Goal: Task Accomplishment & Management: Manage account settings

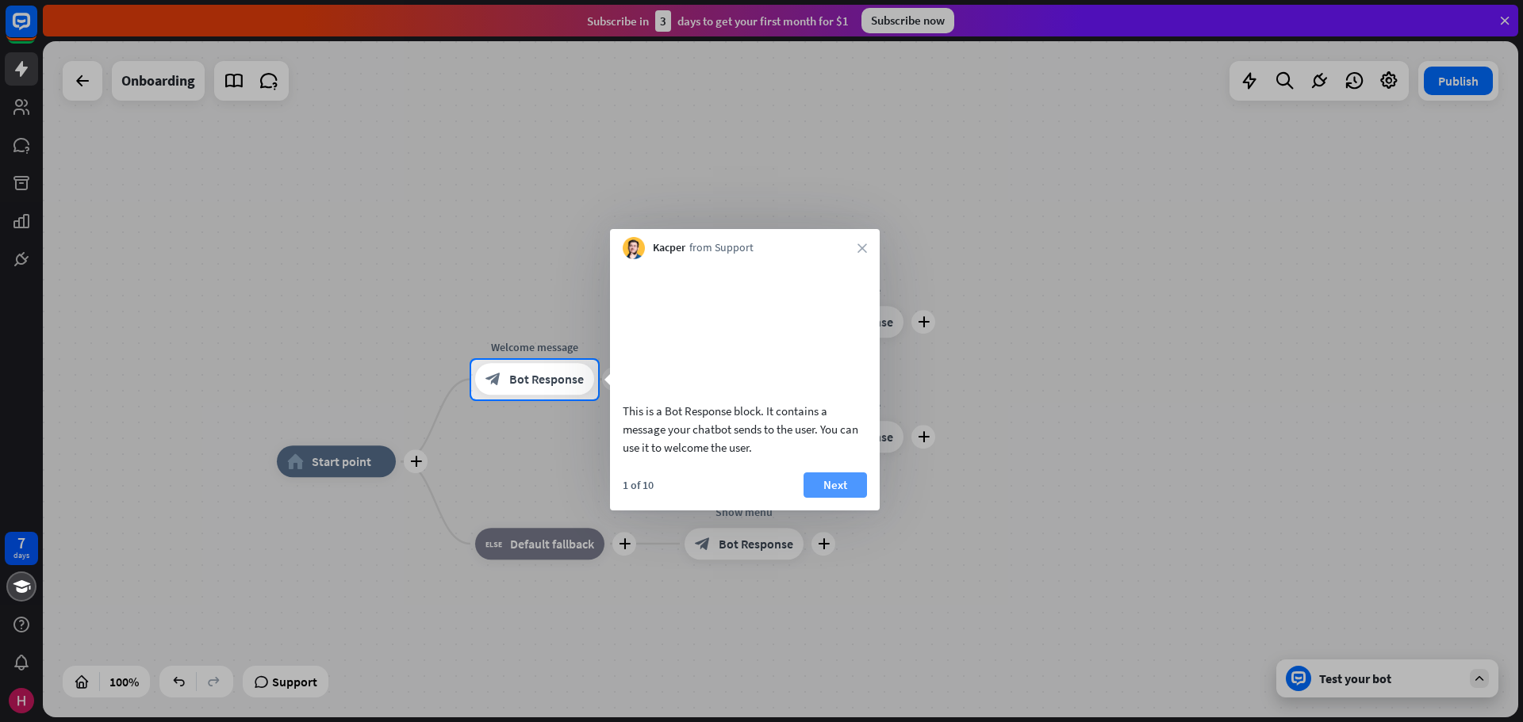
click at [839, 498] on button "Next" at bounding box center [834, 485] width 63 height 25
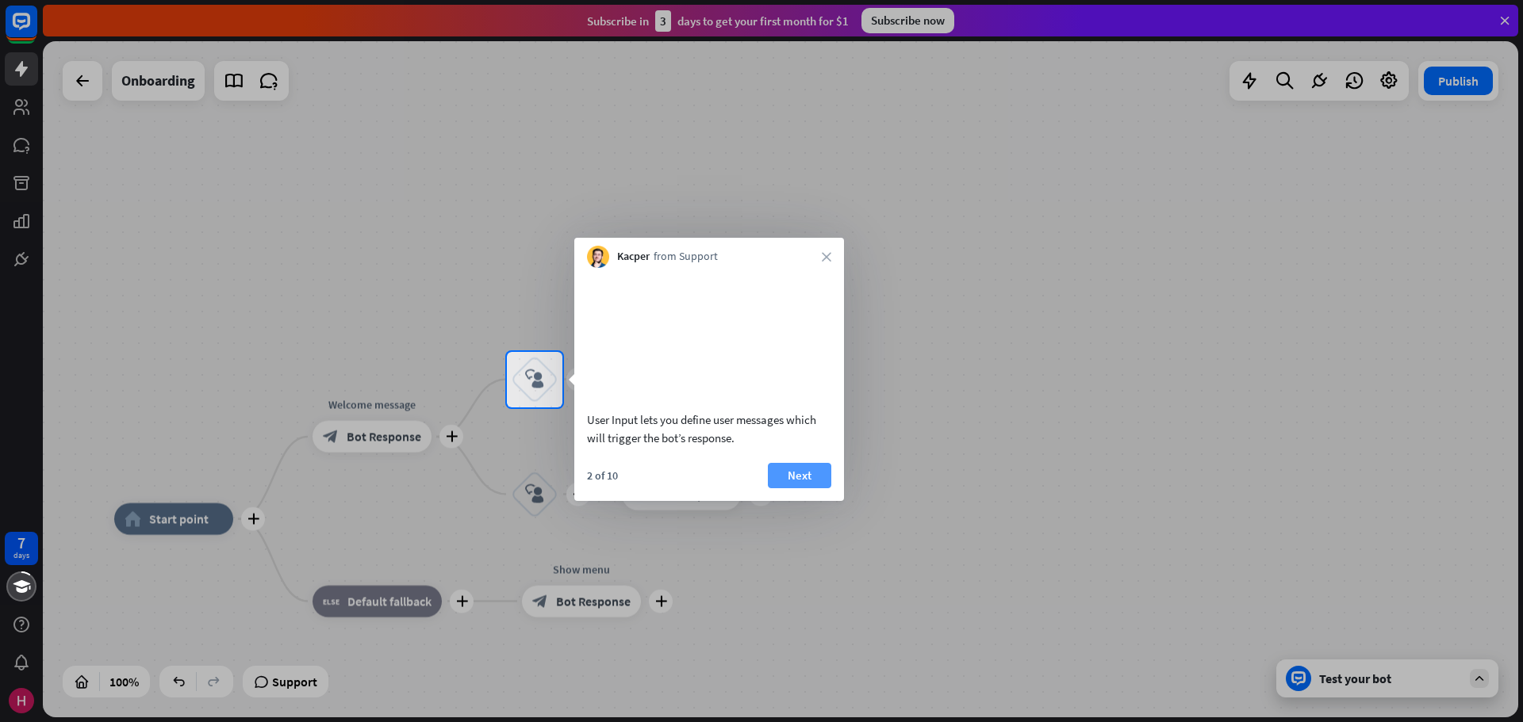
click at [799, 488] on button "Next" at bounding box center [799, 475] width 63 height 25
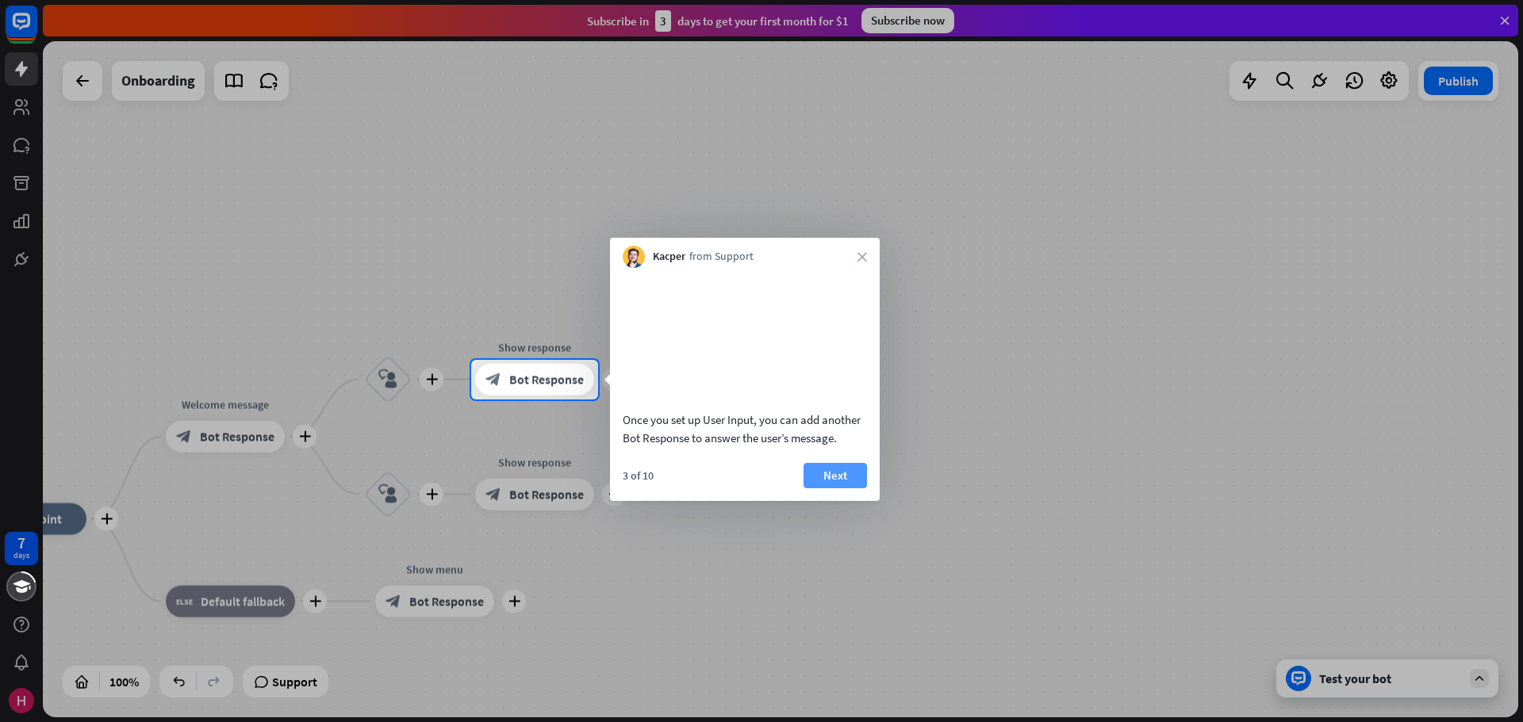
click at [829, 488] on button "Next" at bounding box center [834, 475] width 63 height 25
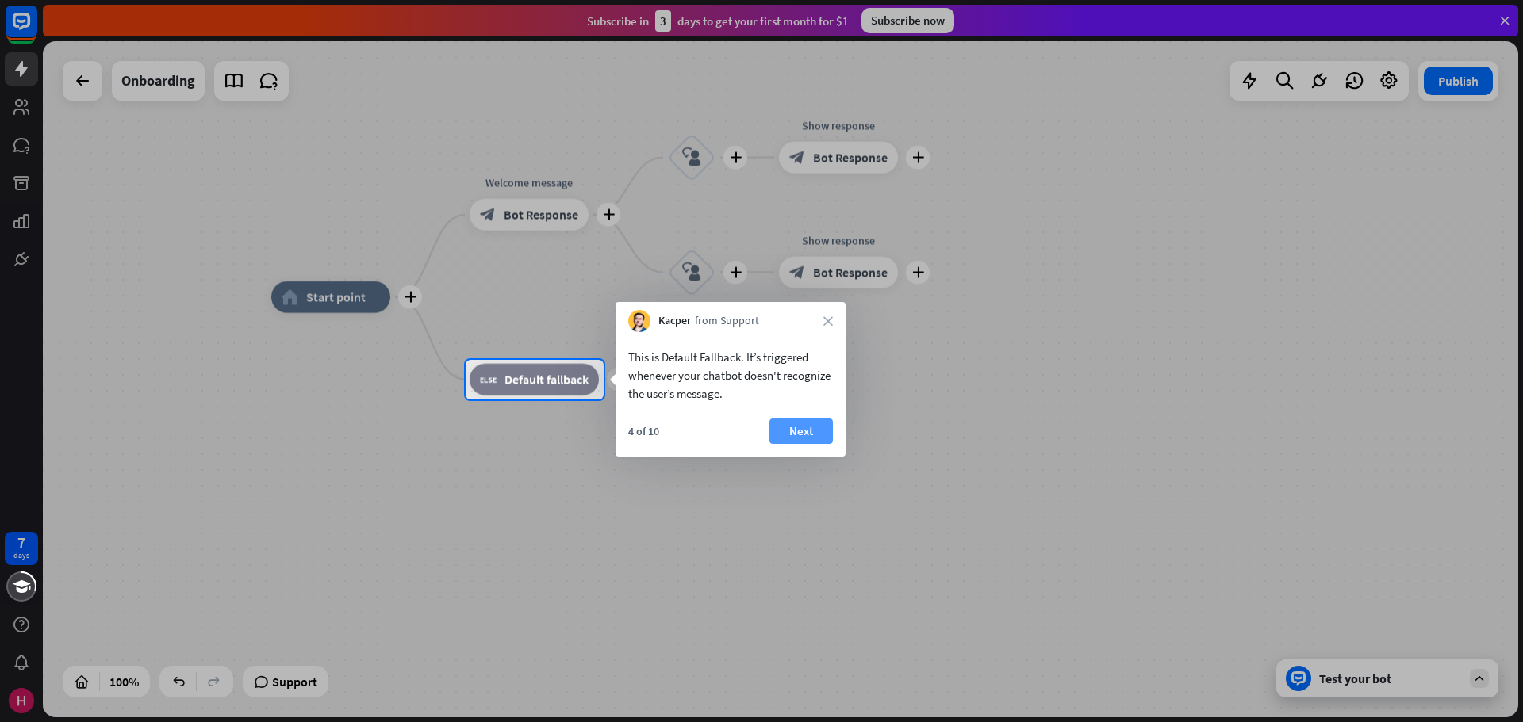
click at [812, 431] on button "Next" at bounding box center [800, 431] width 63 height 25
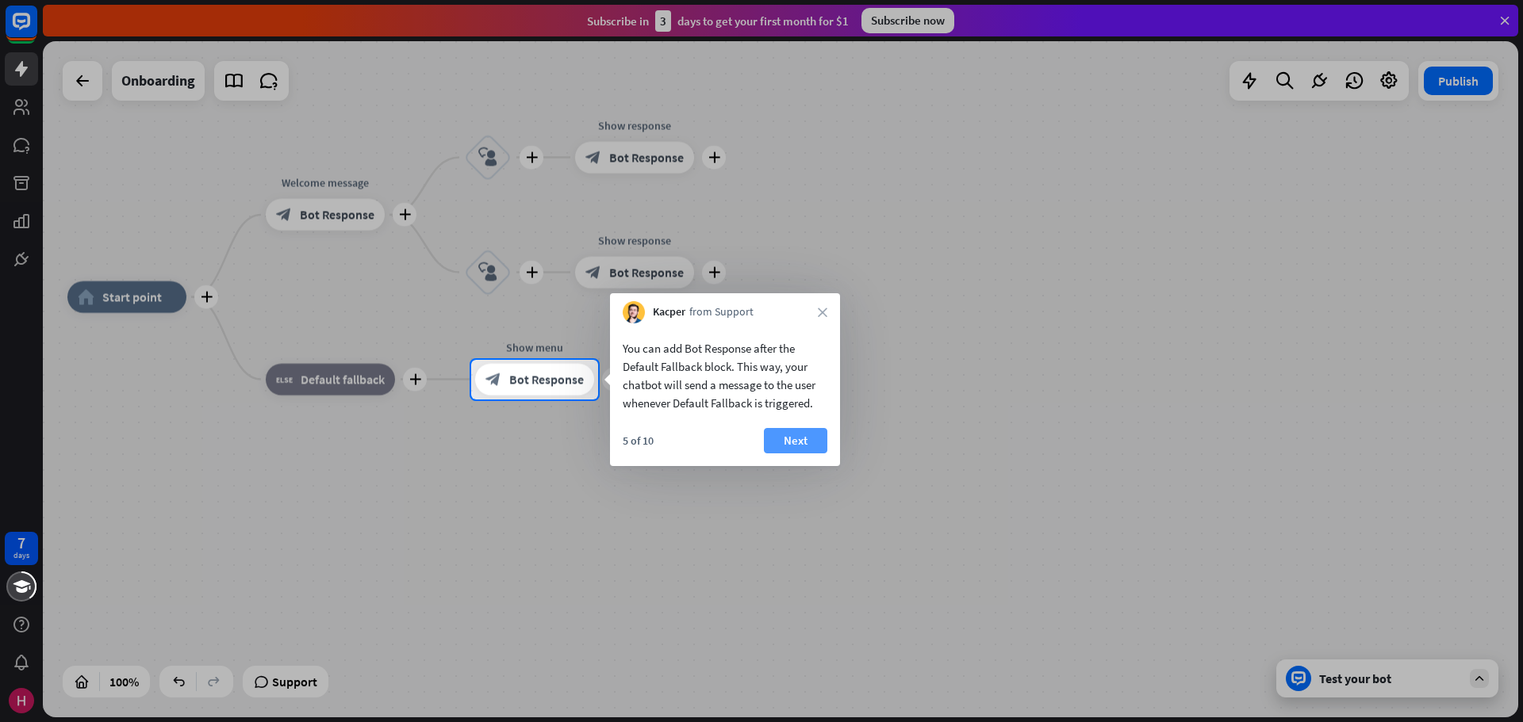
click at [799, 439] on button "Next" at bounding box center [795, 440] width 63 height 25
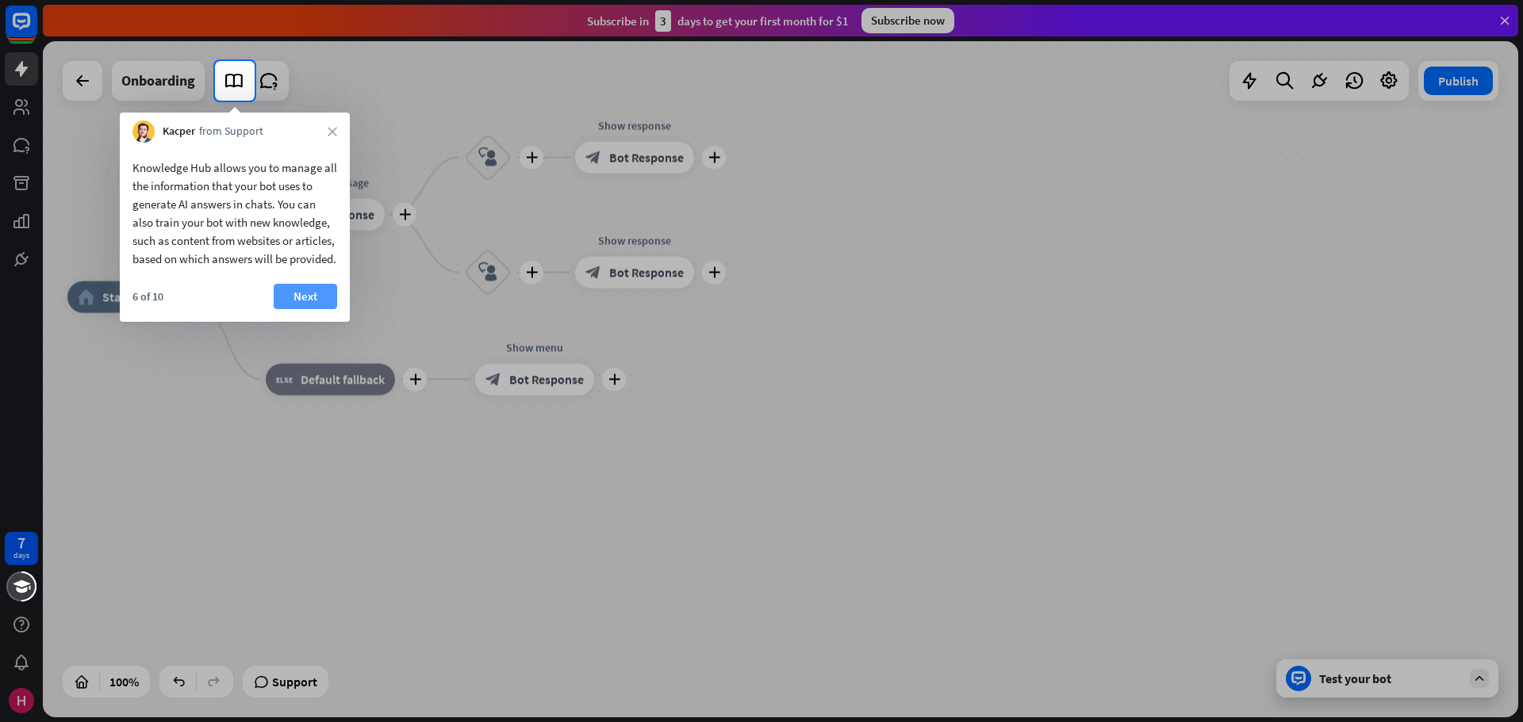
click at [308, 309] on button "Next" at bounding box center [305, 296] width 63 height 25
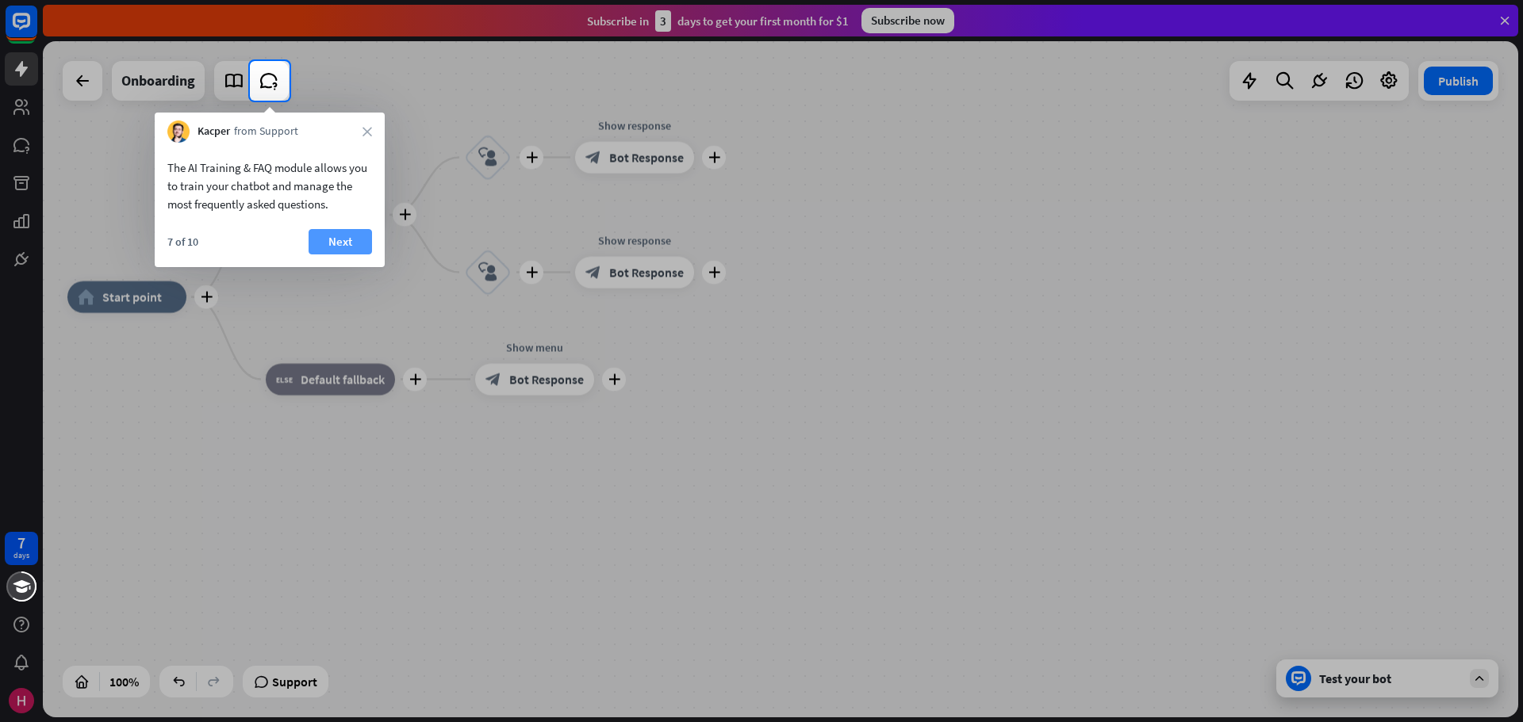
click at [343, 241] on button "Next" at bounding box center [339, 241] width 63 height 25
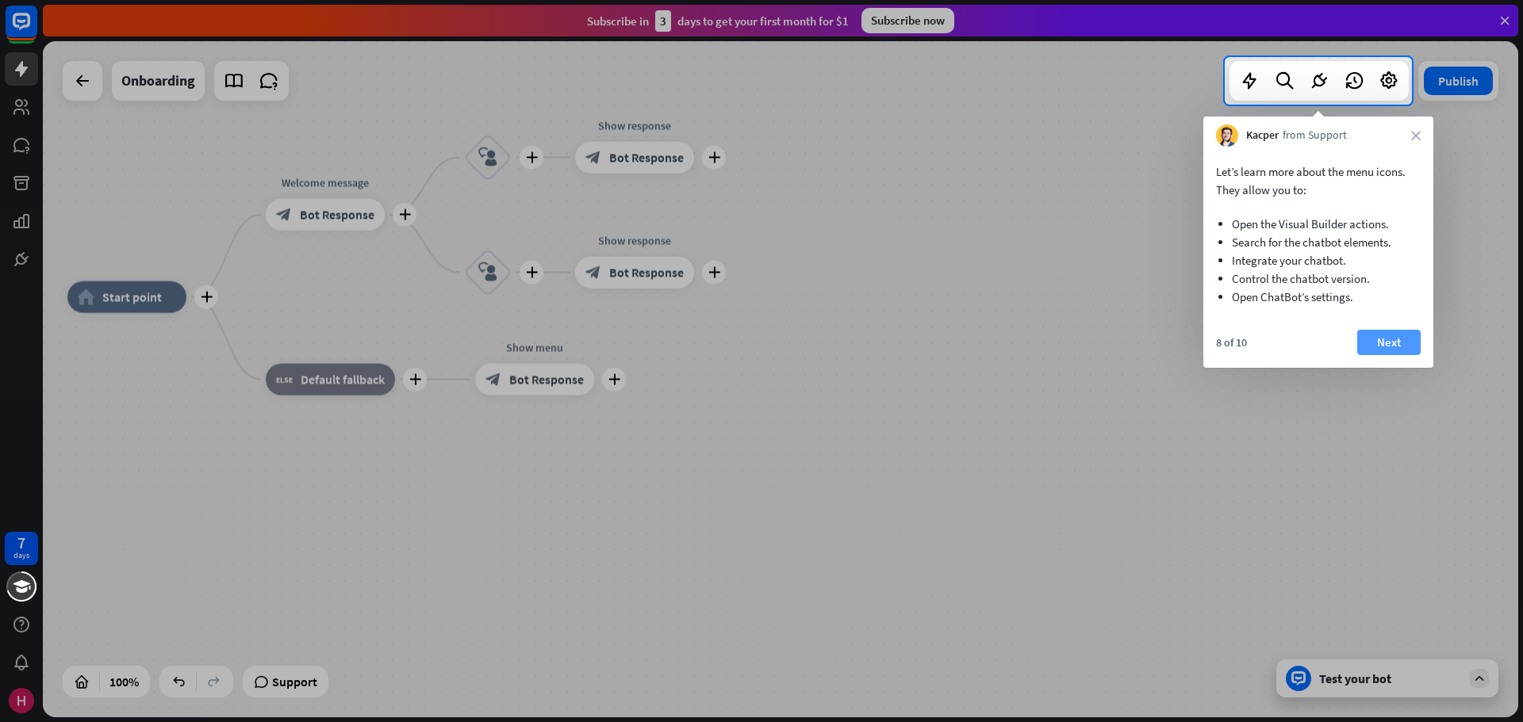
click at [1402, 346] on button "Next" at bounding box center [1388, 342] width 63 height 25
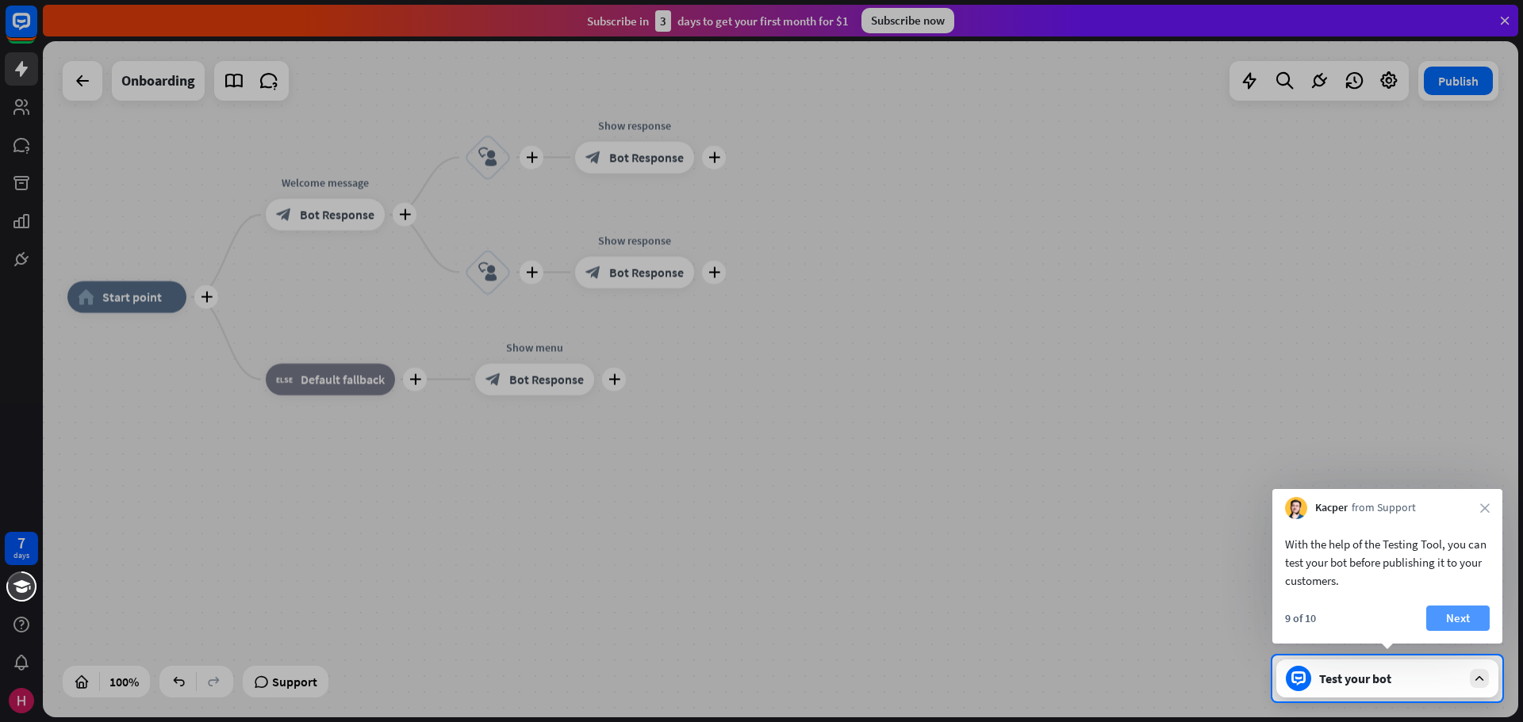
click at [1463, 619] on button "Next" at bounding box center [1457, 618] width 63 height 25
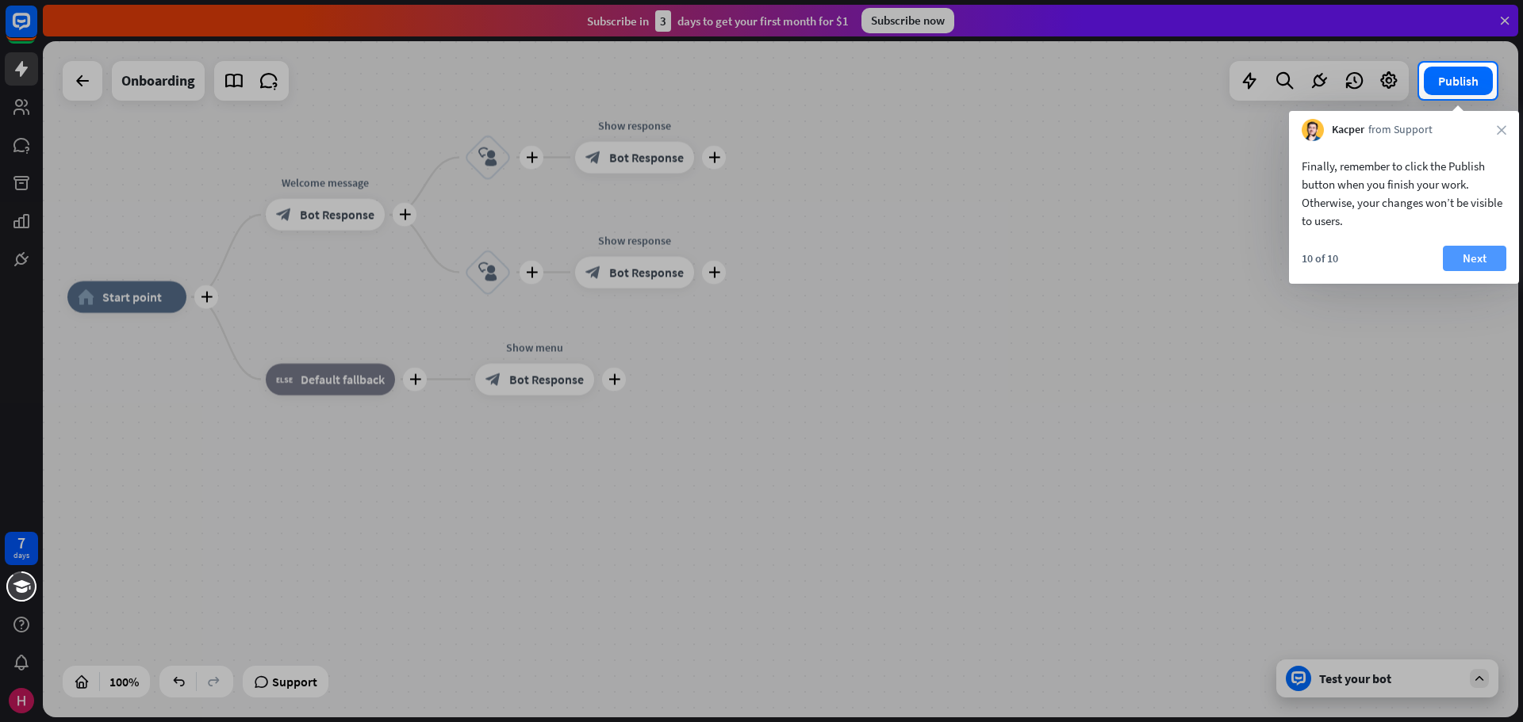
click at [1483, 257] on button "Next" at bounding box center [1473, 258] width 63 height 25
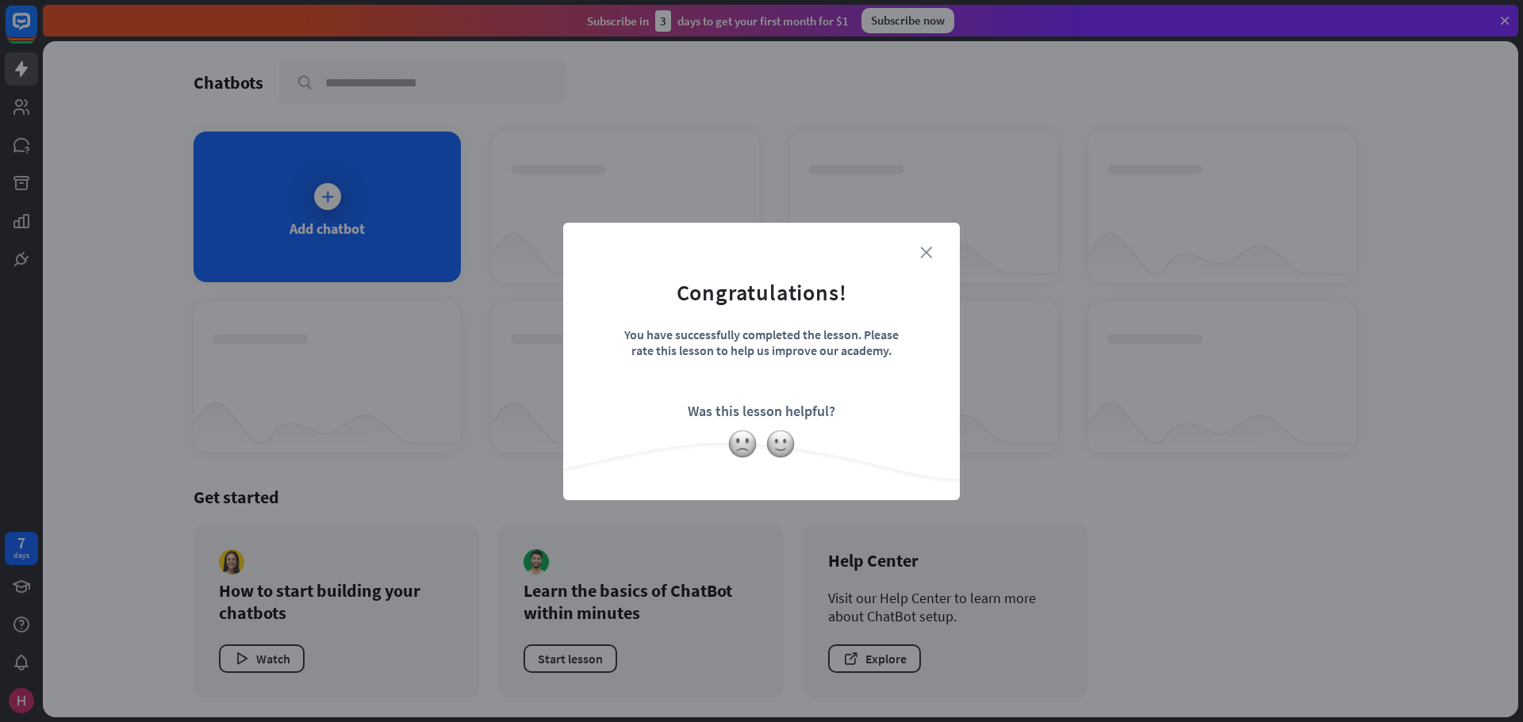
click at [929, 255] on icon "close" at bounding box center [926, 253] width 12 height 12
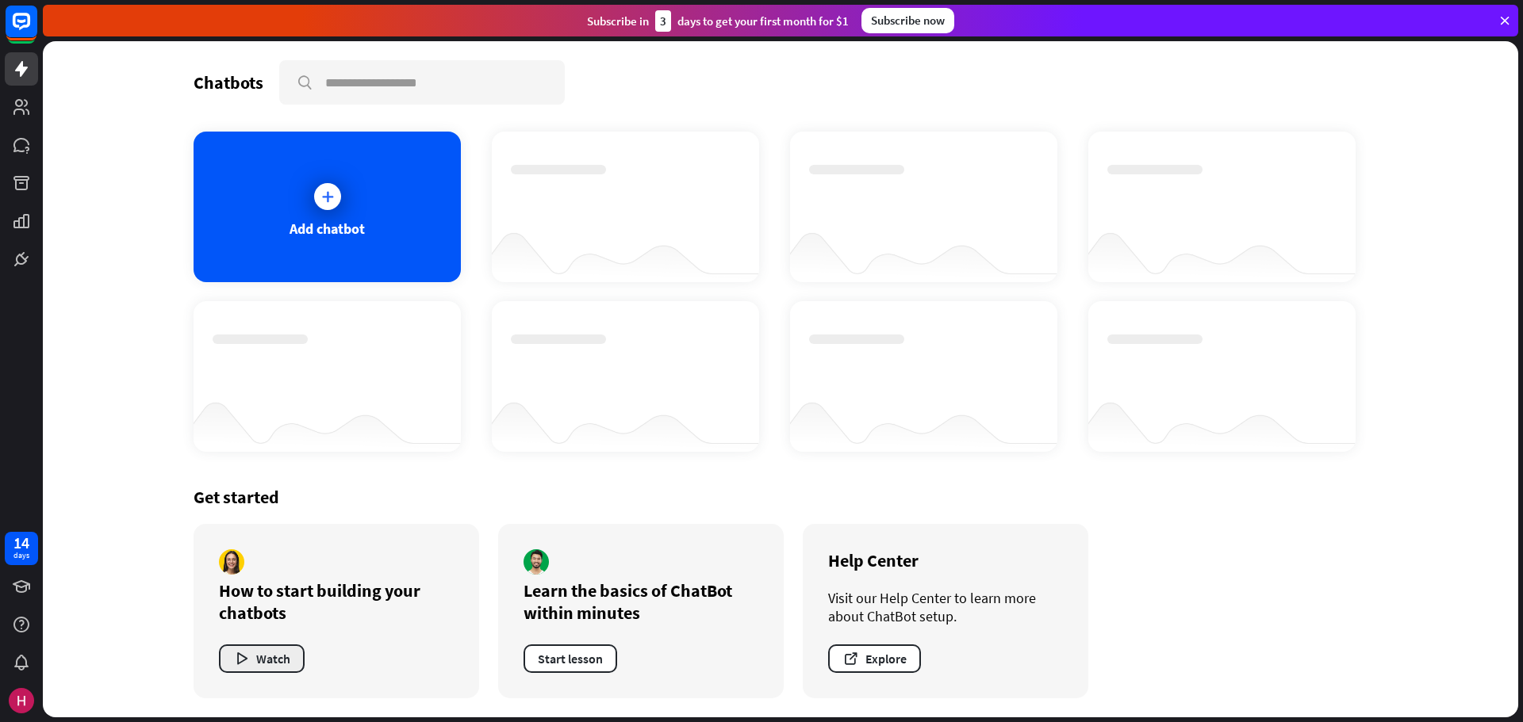
click at [256, 668] on button "Watch" at bounding box center [262, 659] width 86 height 29
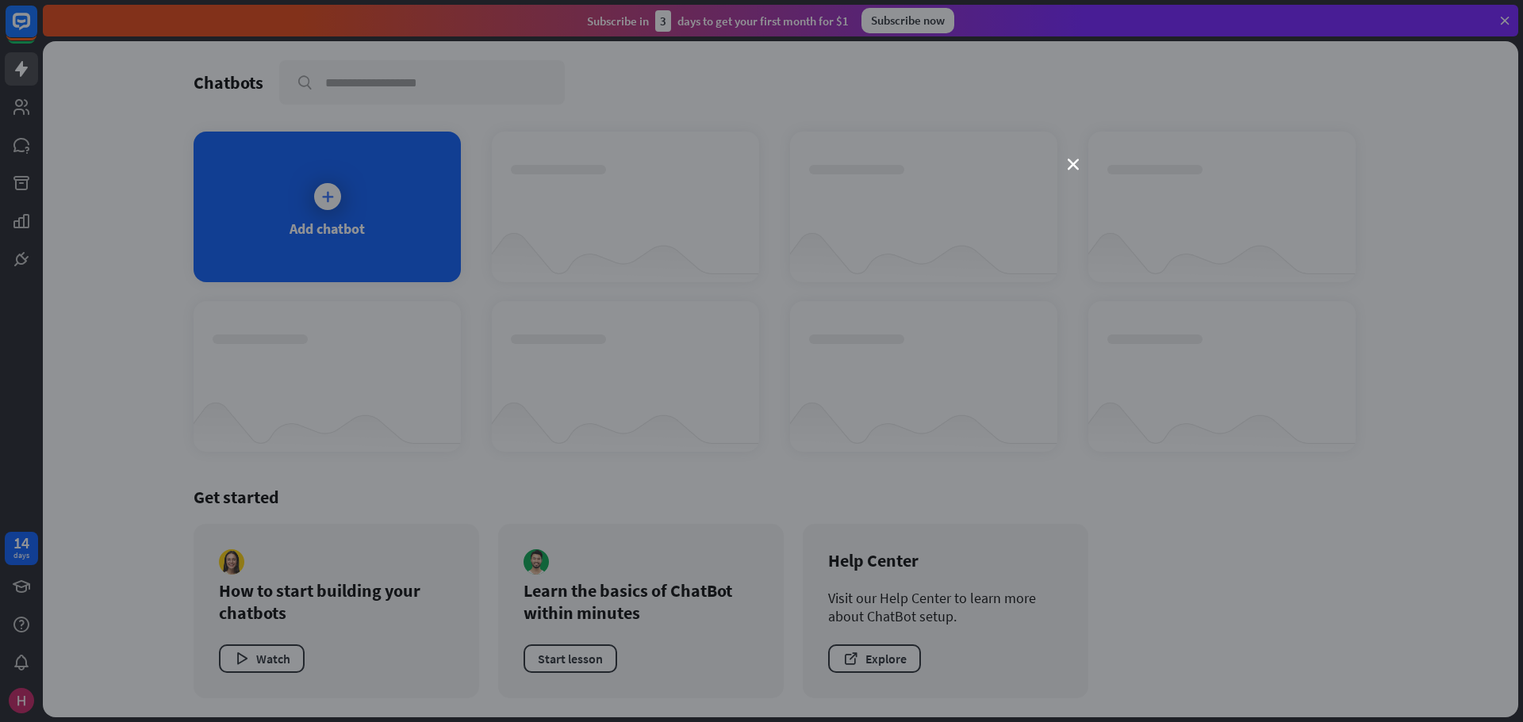
click at [1266, 435] on div "close" at bounding box center [761, 361] width 1523 height 722
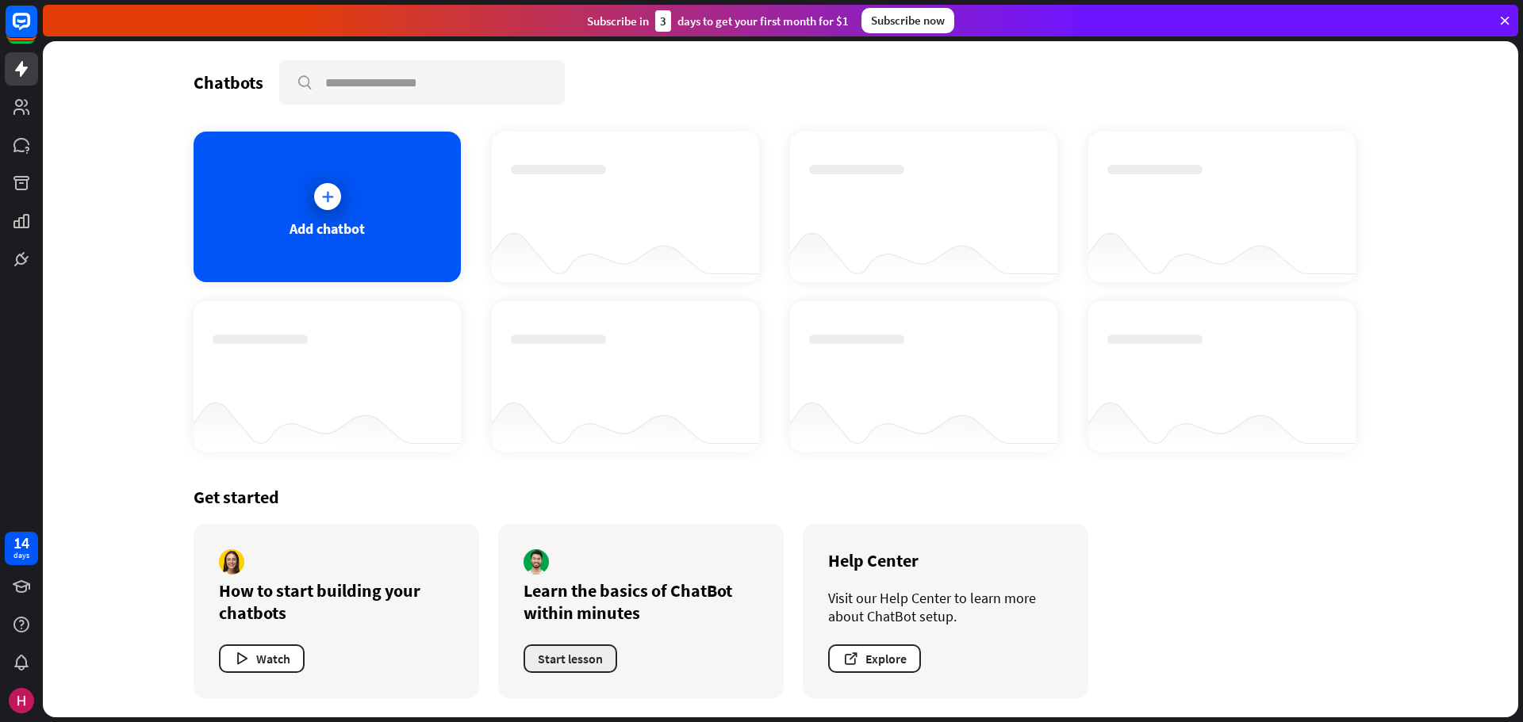
click at [577, 661] on button "Start lesson" at bounding box center [570, 659] width 94 height 29
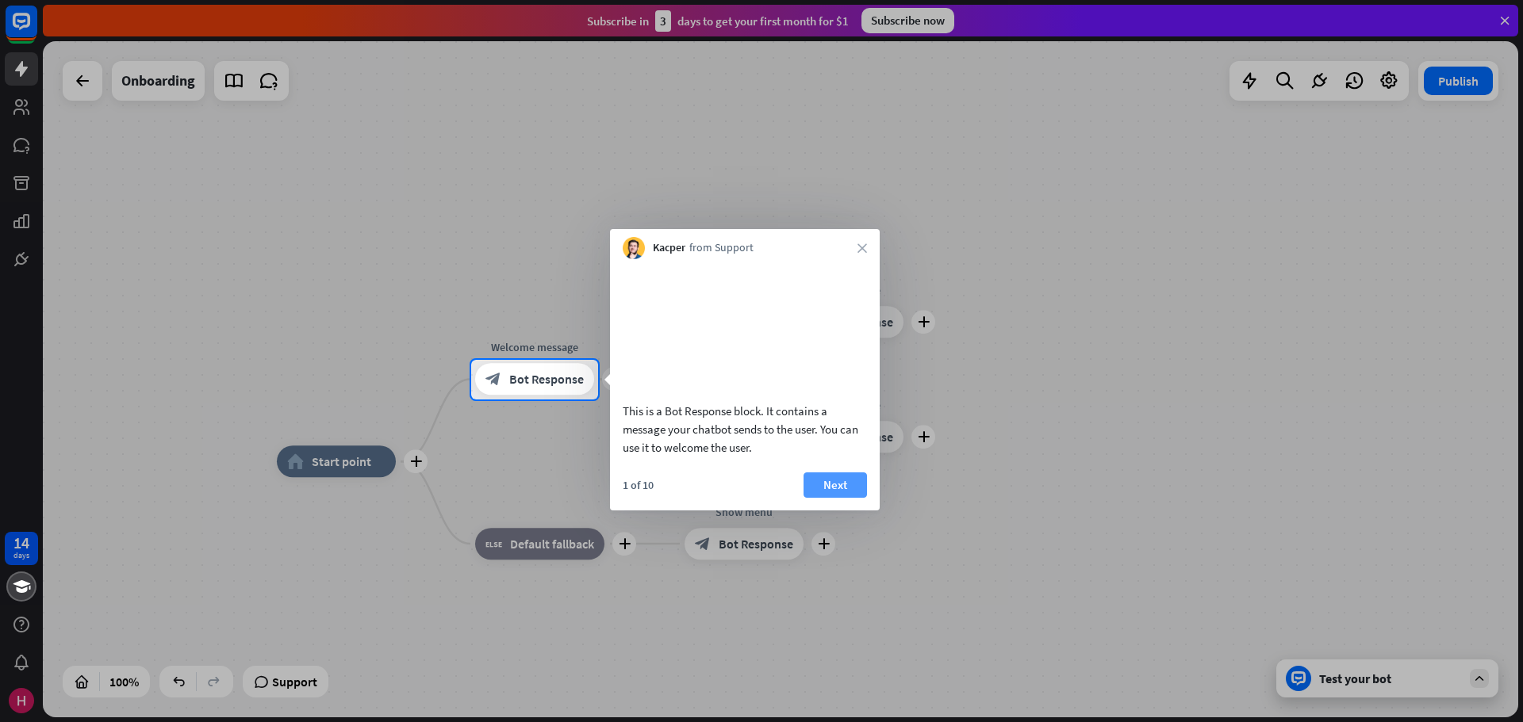
click at [829, 498] on button "Next" at bounding box center [834, 485] width 63 height 25
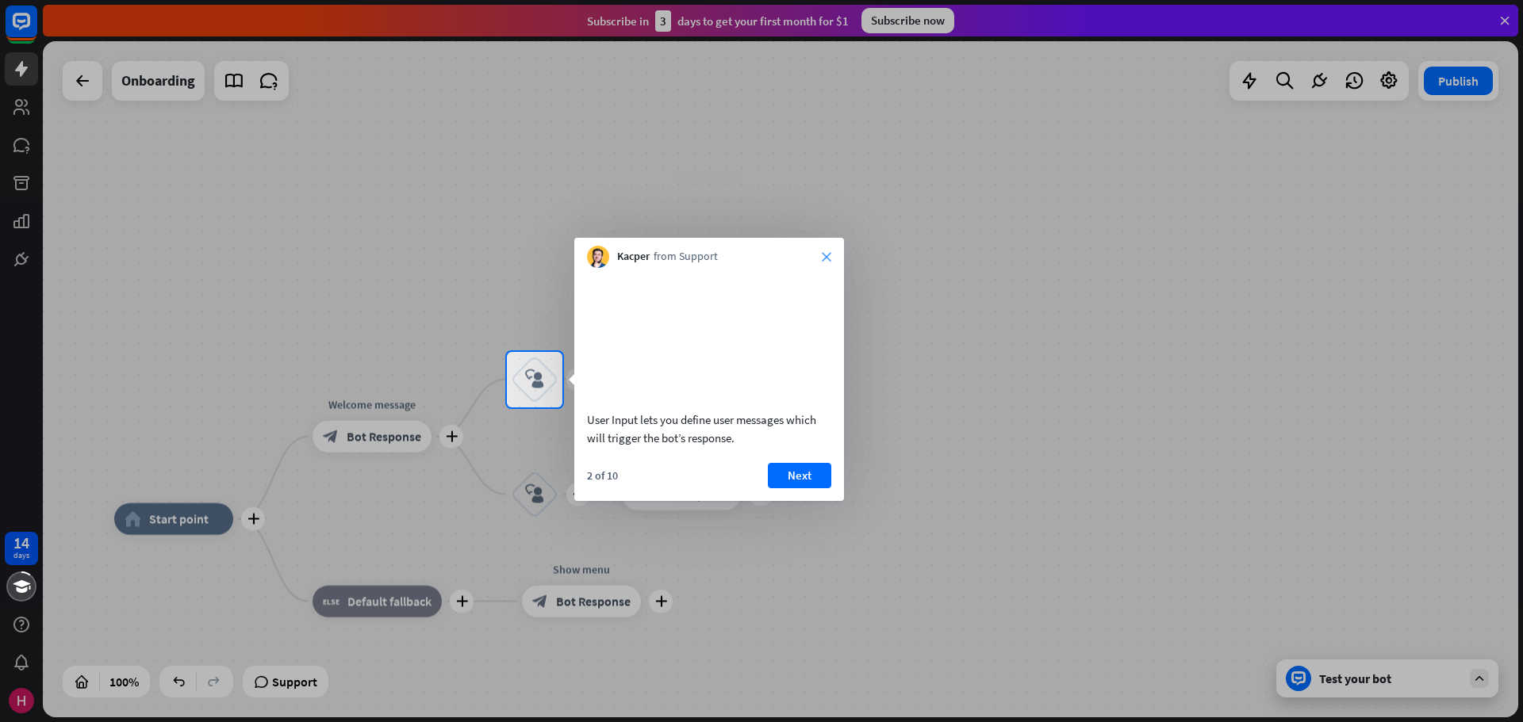
click at [826, 254] on icon "close" at bounding box center [827, 257] width 10 height 10
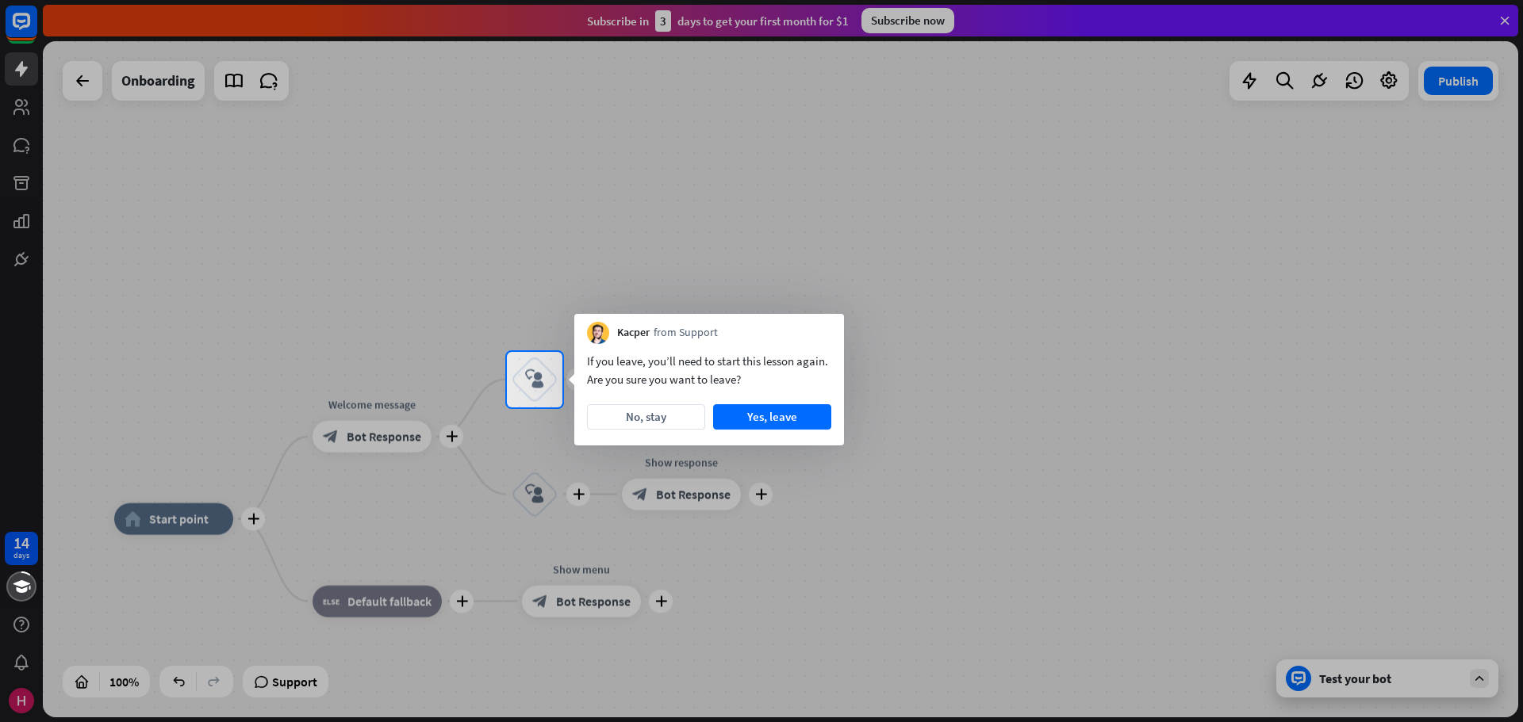
click at [829, 259] on div at bounding box center [761, 176] width 1523 height 352
click at [77, 85] on div at bounding box center [761, 176] width 1523 height 352
click at [723, 421] on button "Yes, leave" at bounding box center [772, 416] width 118 height 25
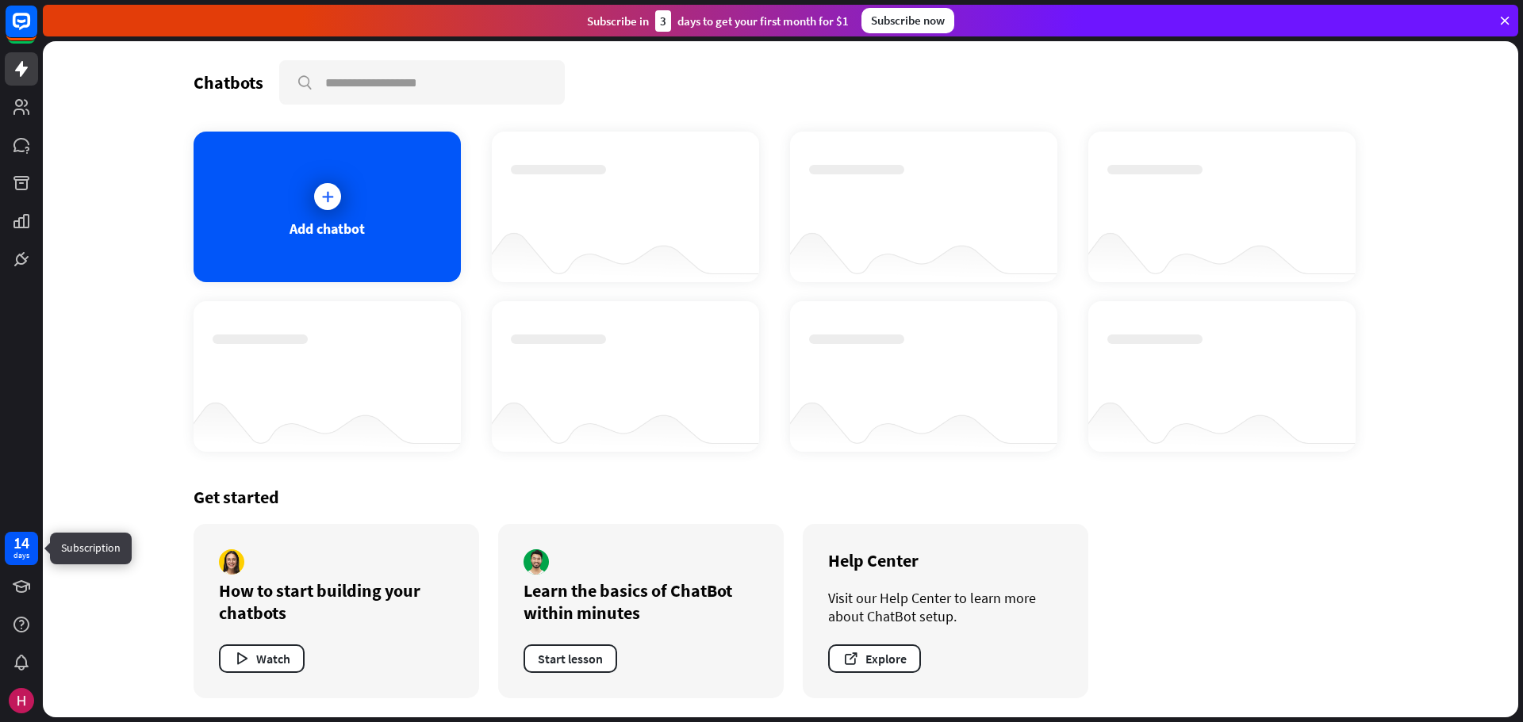
click at [21, 548] on div "14" at bounding box center [21, 543] width 16 height 14
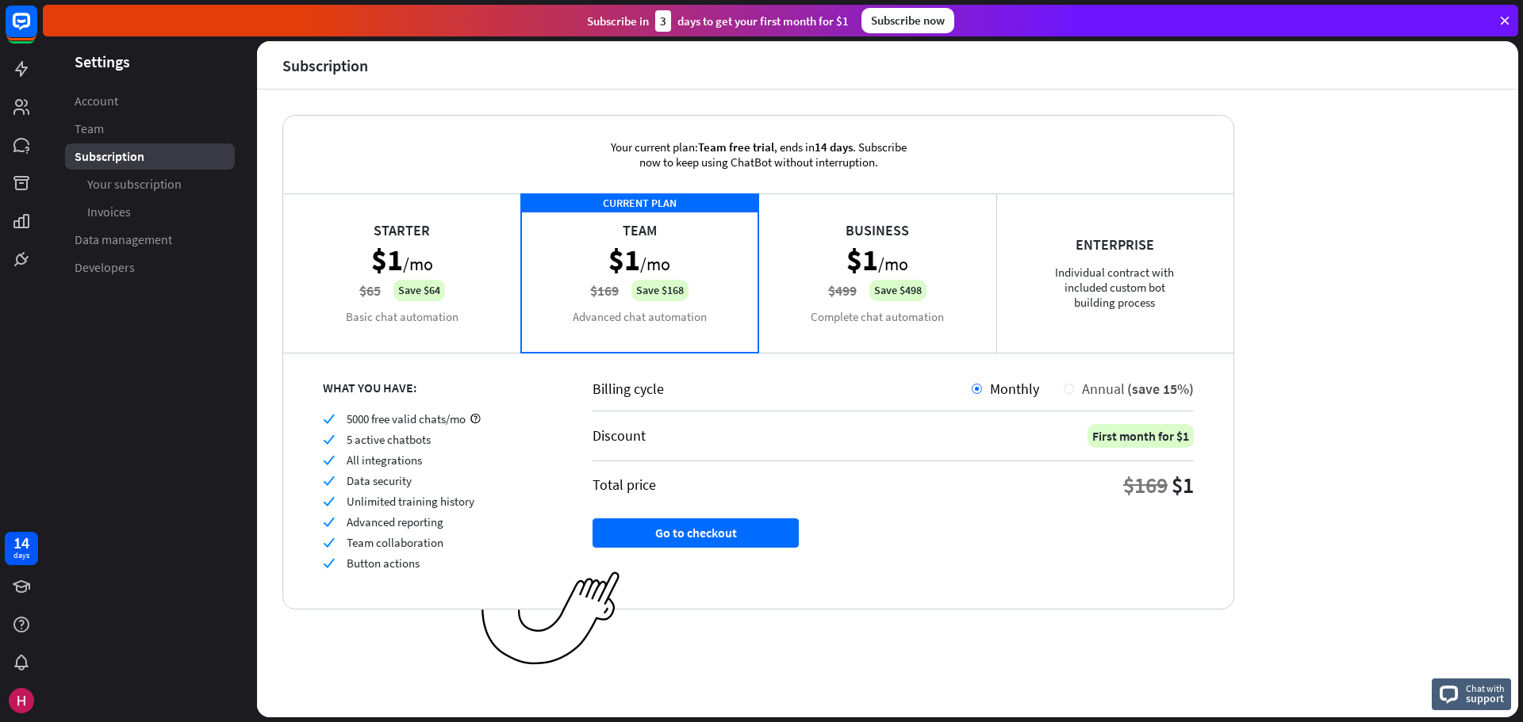
click at [1068, 389] on div at bounding box center [1068, 389] width 10 height 10
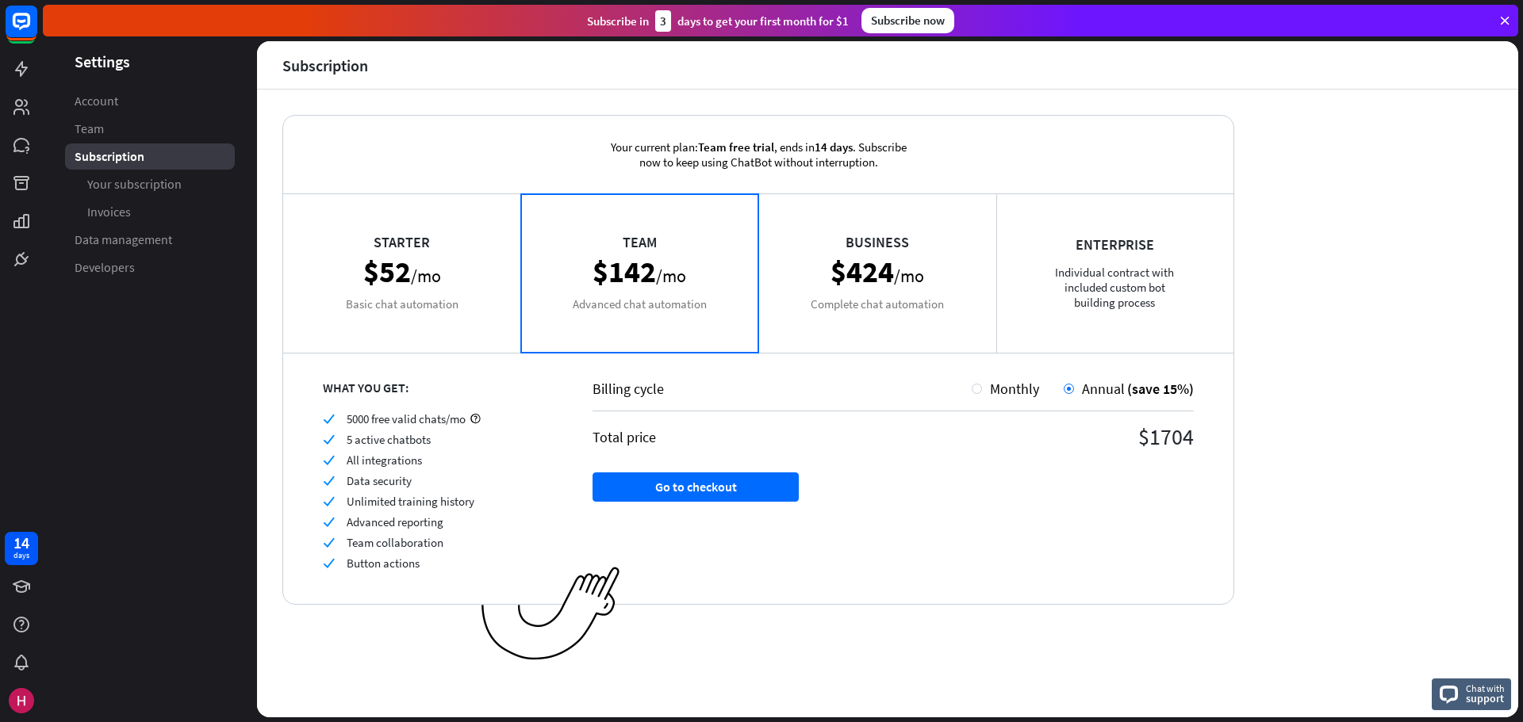
click at [432, 273] on div "Starter $52 /mo Basic chat automation" at bounding box center [402, 272] width 238 height 159
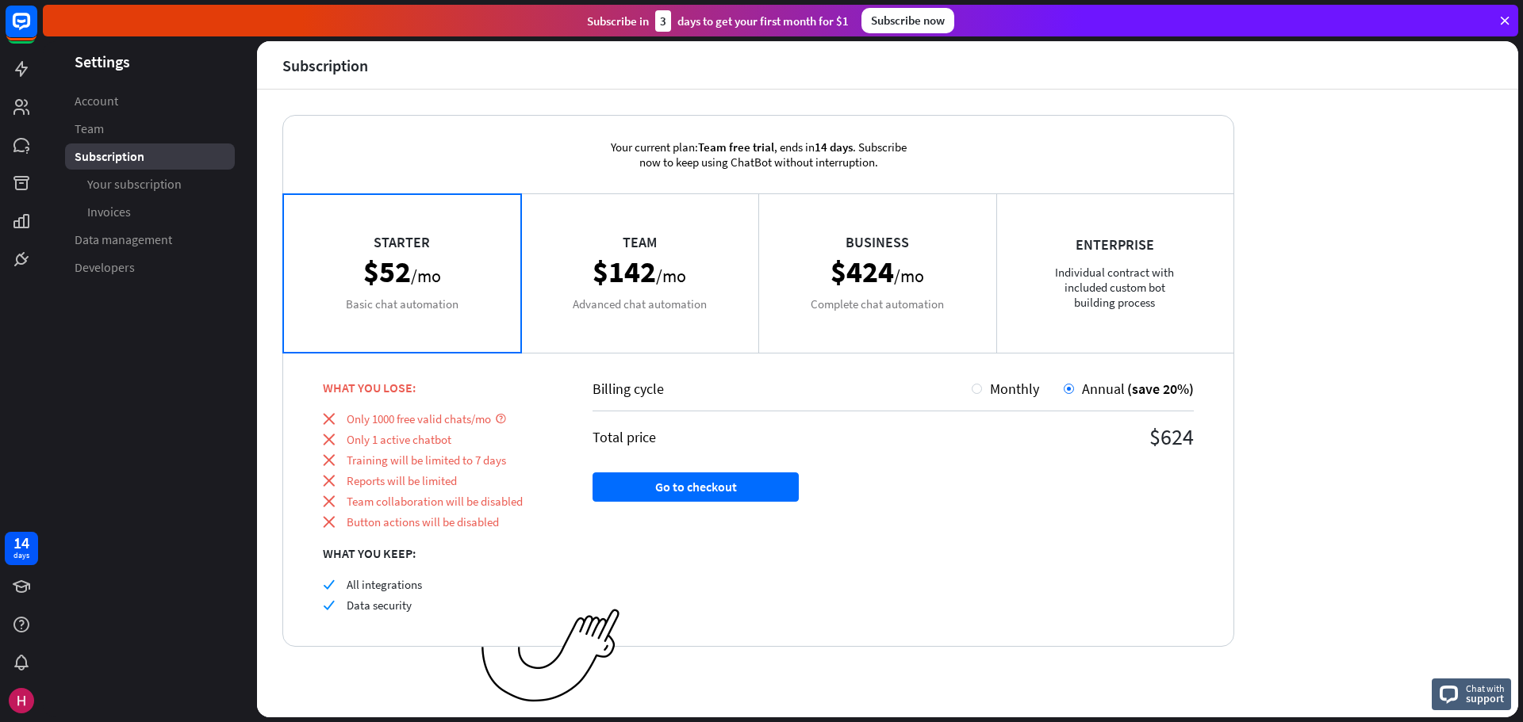
click at [615, 256] on div "Team $142 /mo Advanced chat automation" at bounding box center [640, 272] width 238 height 159
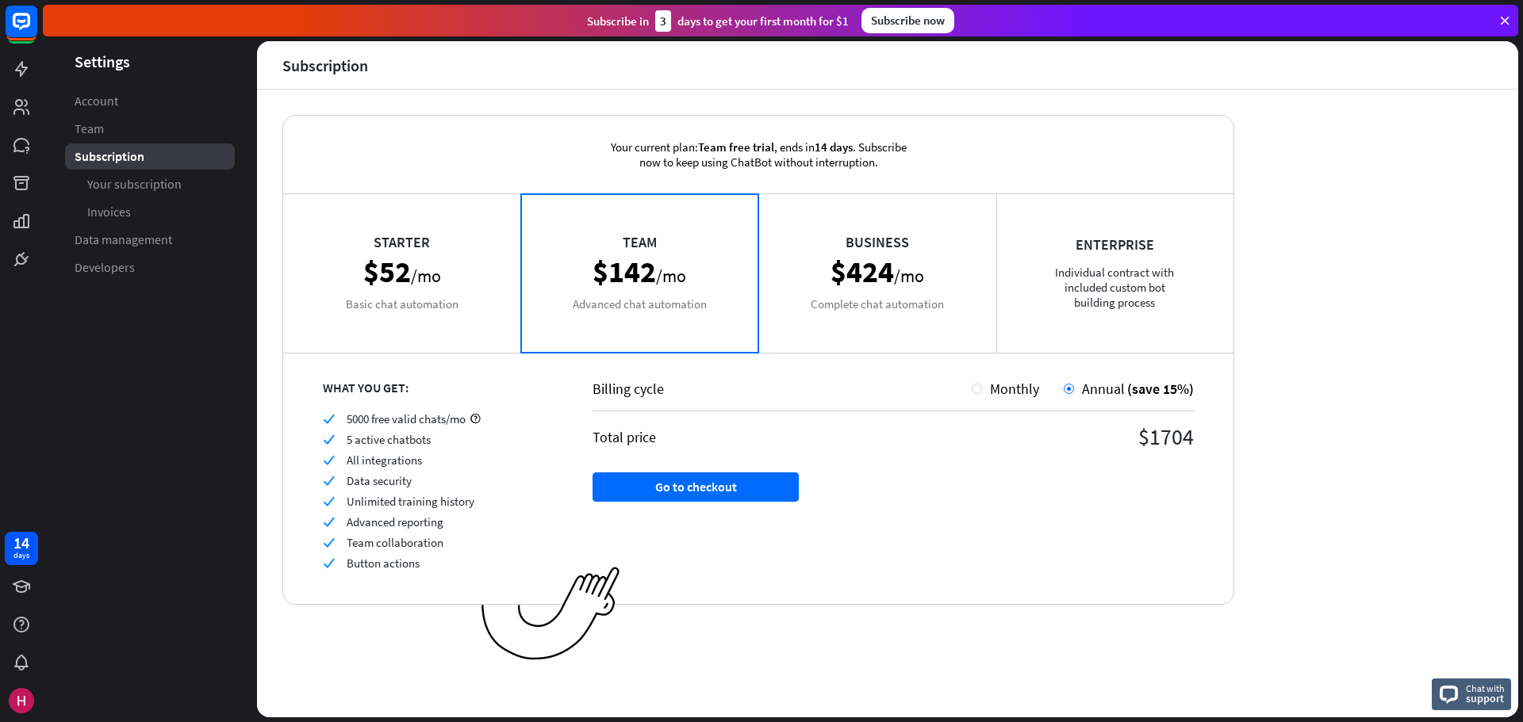
click at [381, 293] on div "Starter $52 /mo Basic chat automation" at bounding box center [402, 272] width 238 height 159
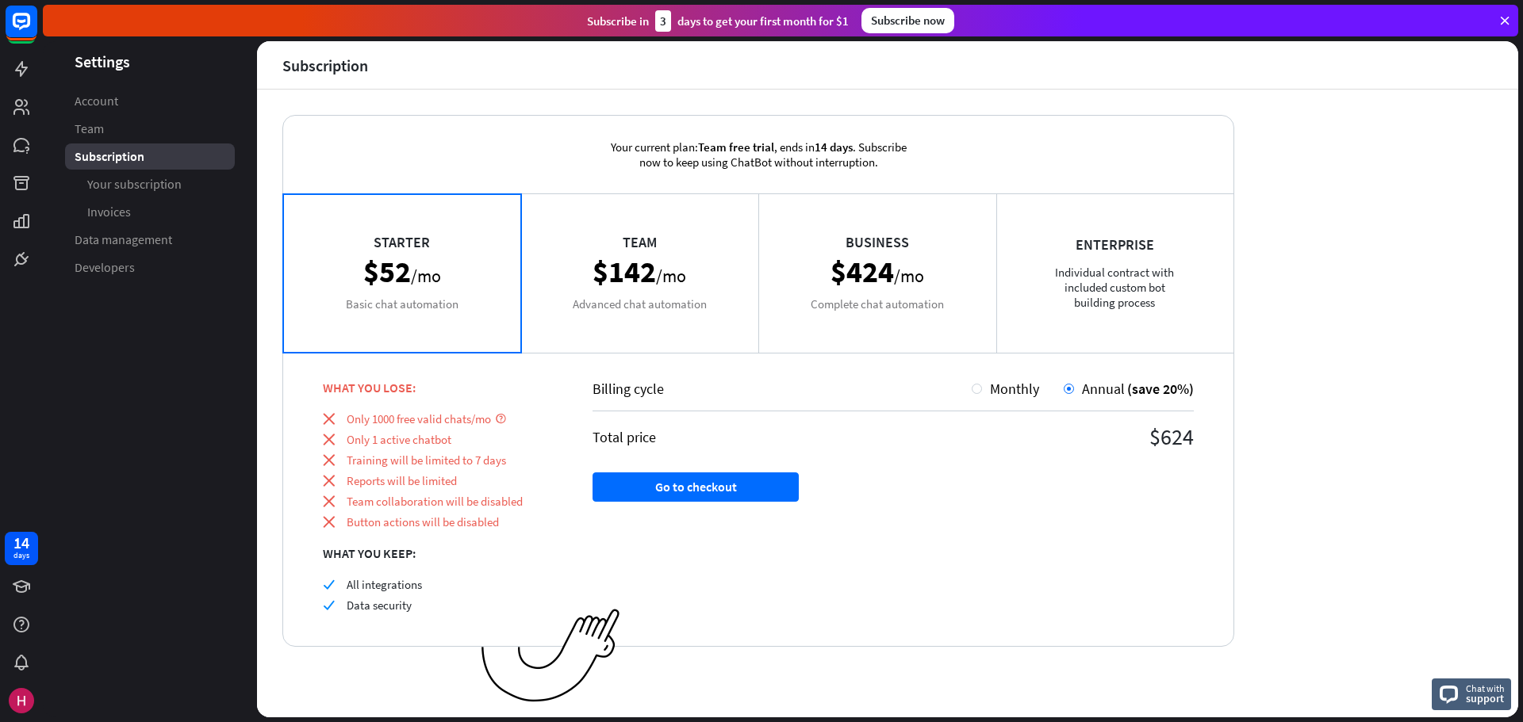
click at [649, 287] on div "Team $142 /mo Advanced chat automation" at bounding box center [640, 272] width 238 height 159
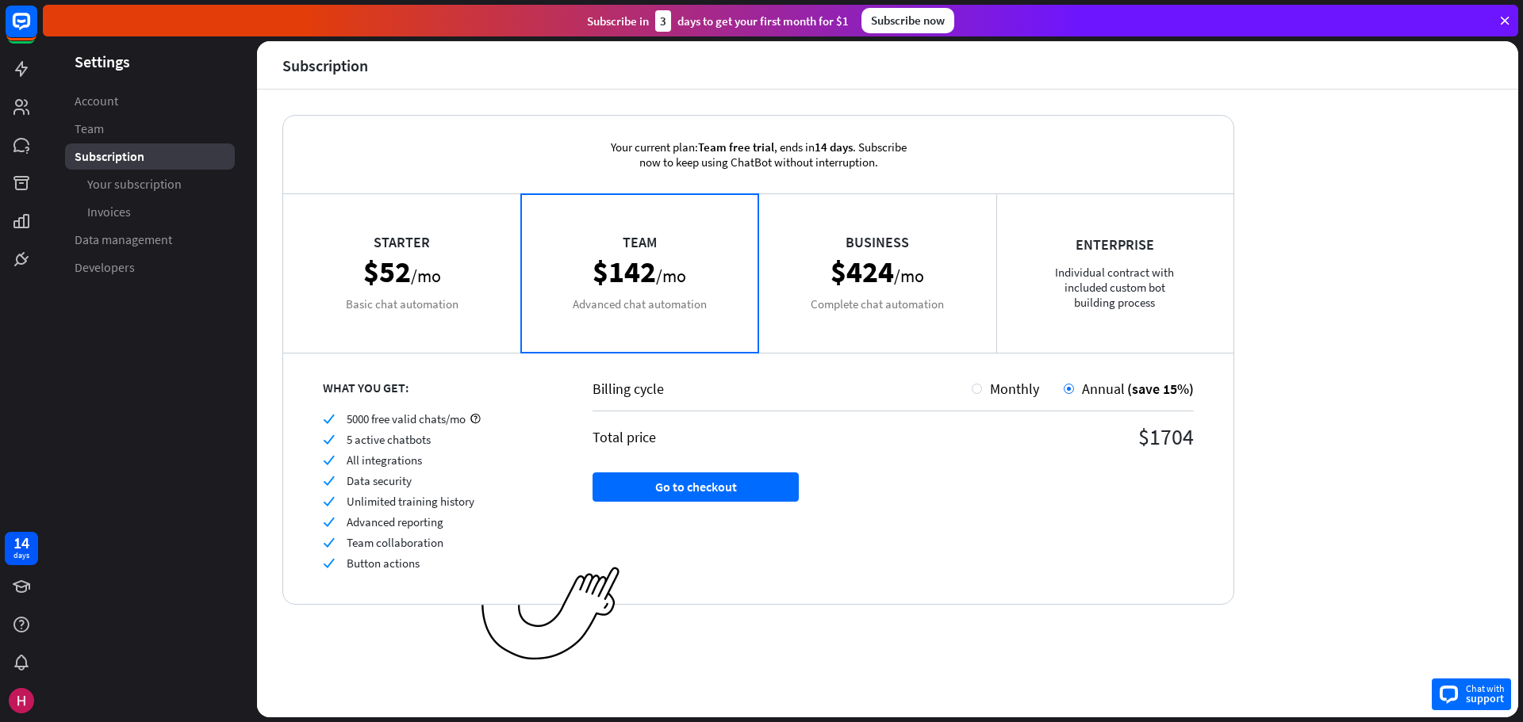
click at [1481, 691] on span "Chat with" at bounding box center [1484, 688] width 39 height 15
click at [936, 267] on div "Business $424 /mo Complete chat automation" at bounding box center [877, 272] width 238 height 159
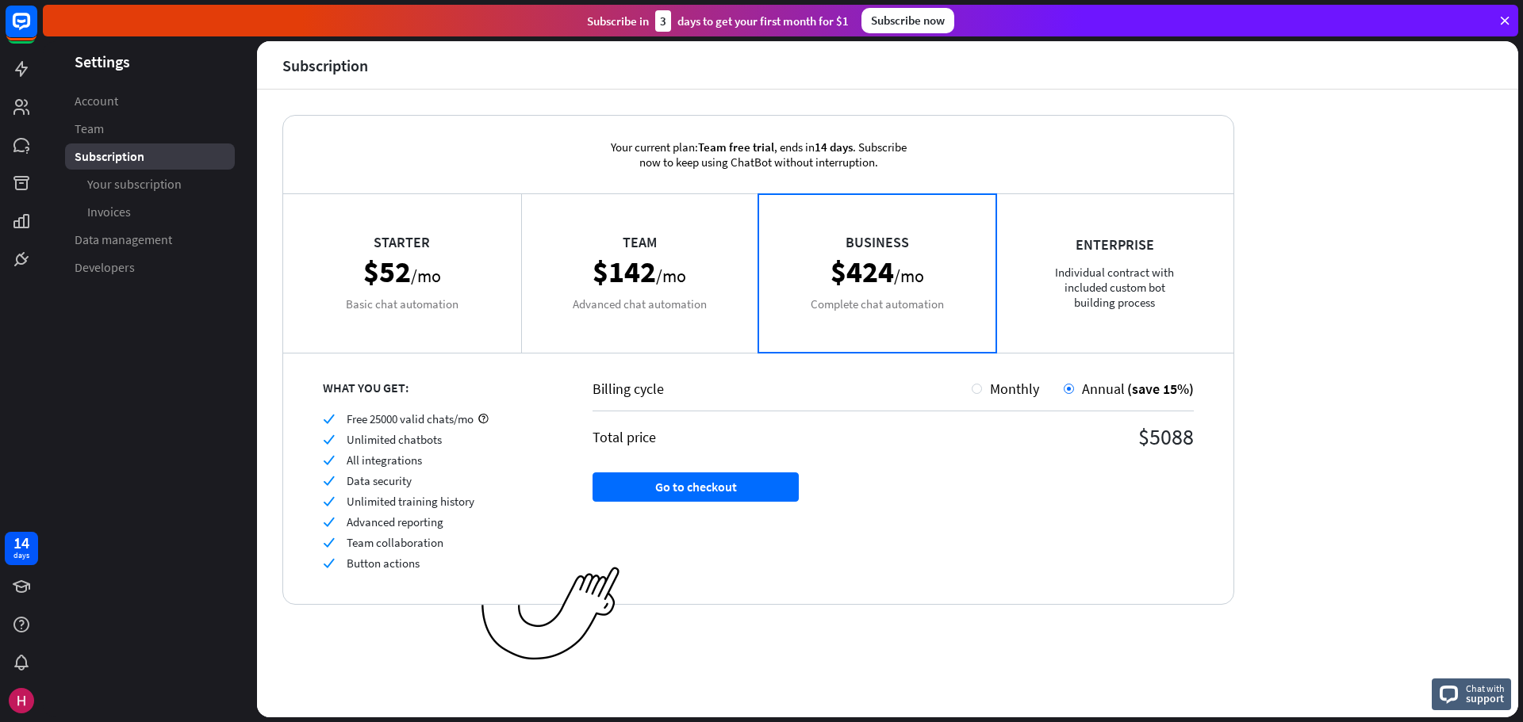
click at [1113, 297] on div "Enterprise Individual contract with included custom bot building process" at bounding box center [1115, 272] width 238 height 159
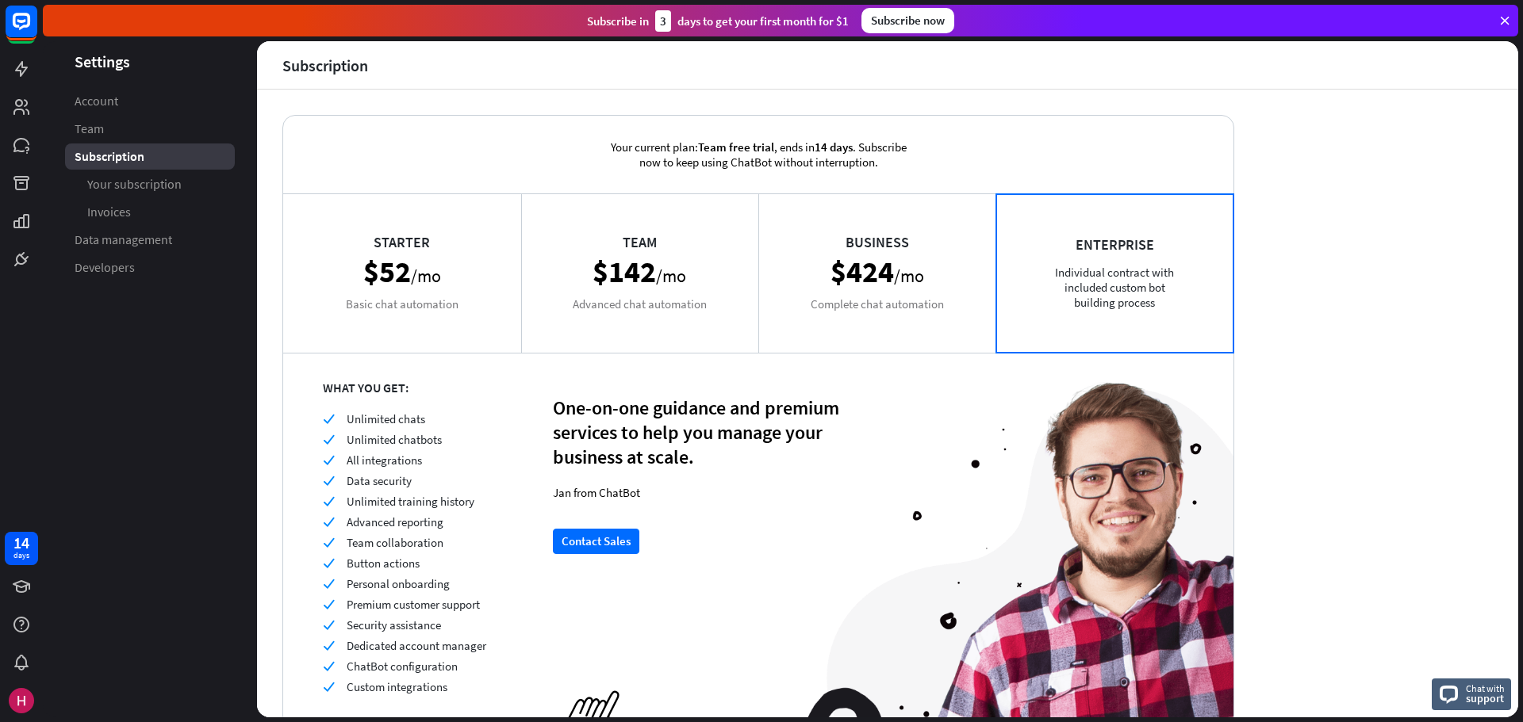
click at [935, 278] on div "Business $424 /mo Complete chat automation" at bounding box center [877, 272] width 238 height 159
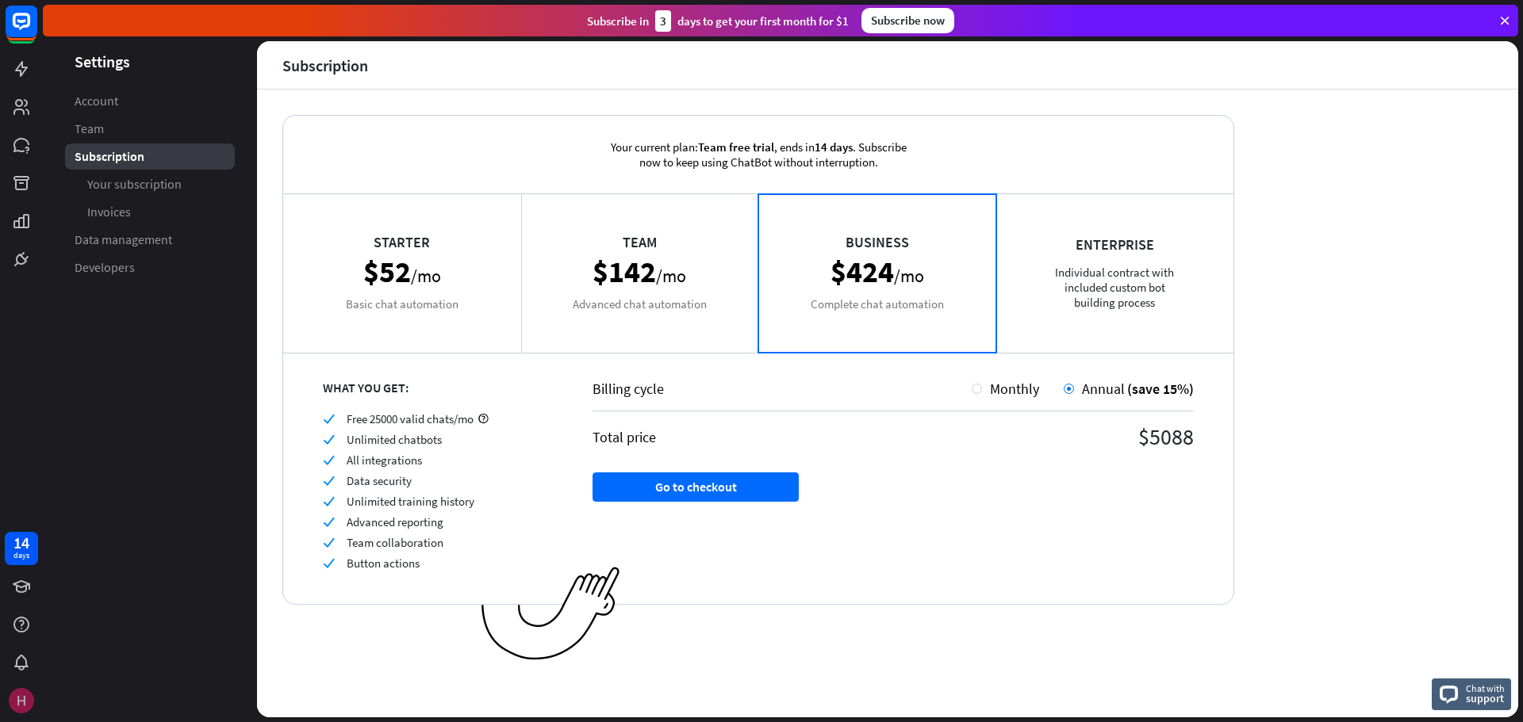
click at [23, 704] on img at bounding box center [21, 700] width 25 height 25
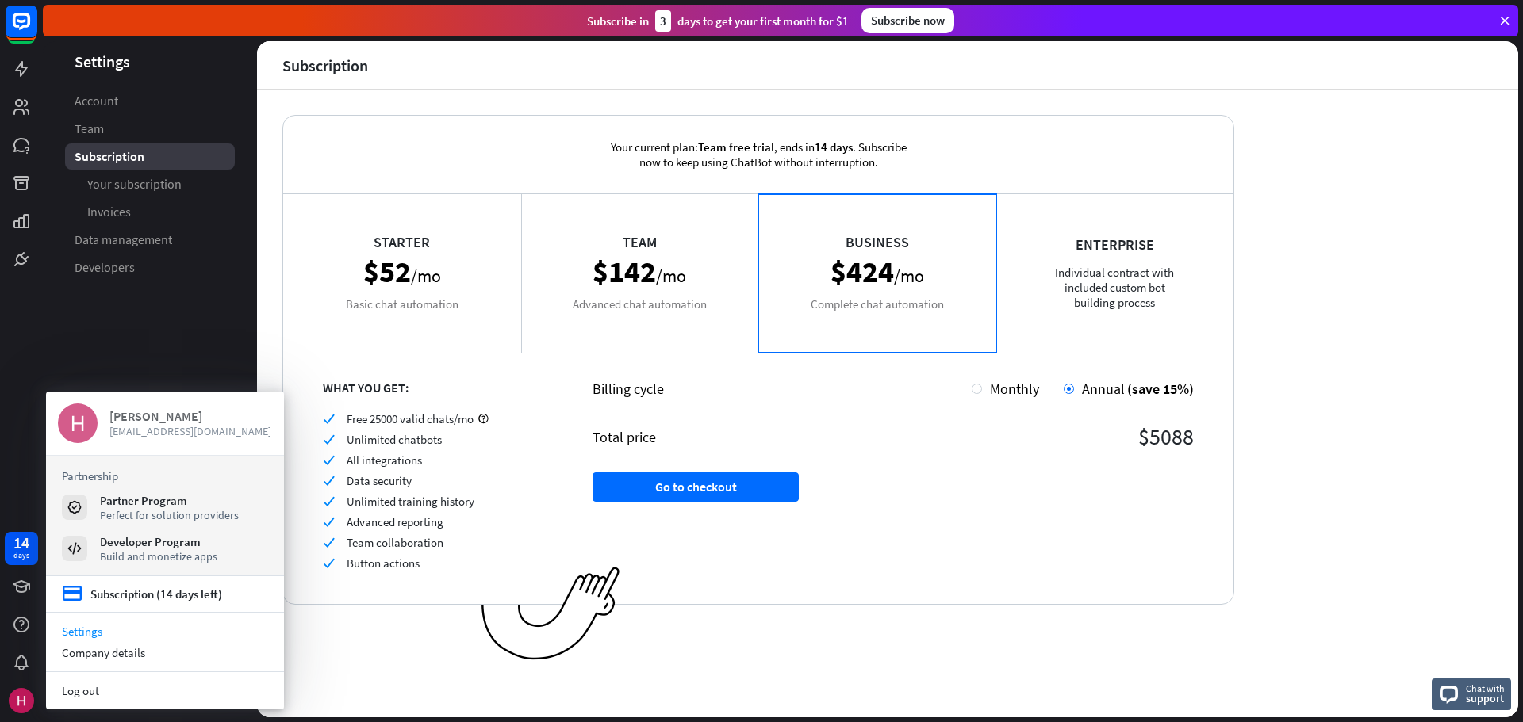
click at [148, 417] on div "[PERSON_NAME]" at bounding box center [190, 416] width 163 height 16
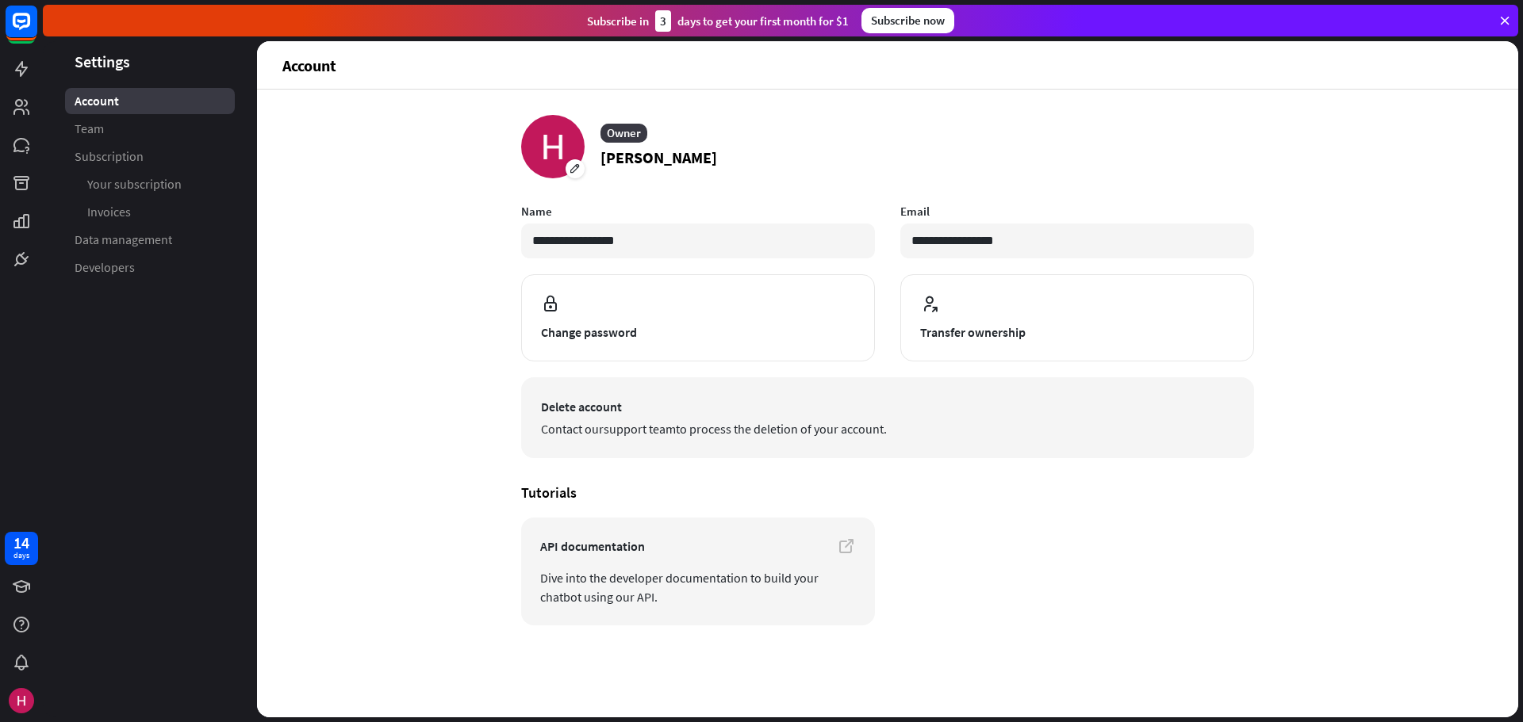
click at [583, 415] on span "Delete account" at bounding box center [887, 406] width 693 height 19
click at [583, 408] on span "Delete account" at bounding box center [887, 406] width 693 height 19
click at [584, 409] on span "Delete account" at bounding box center [887, 406] width 693 height 19
click at [676, 409] on span "Delete account" at bounding box center [887, 406] width 693 height 19
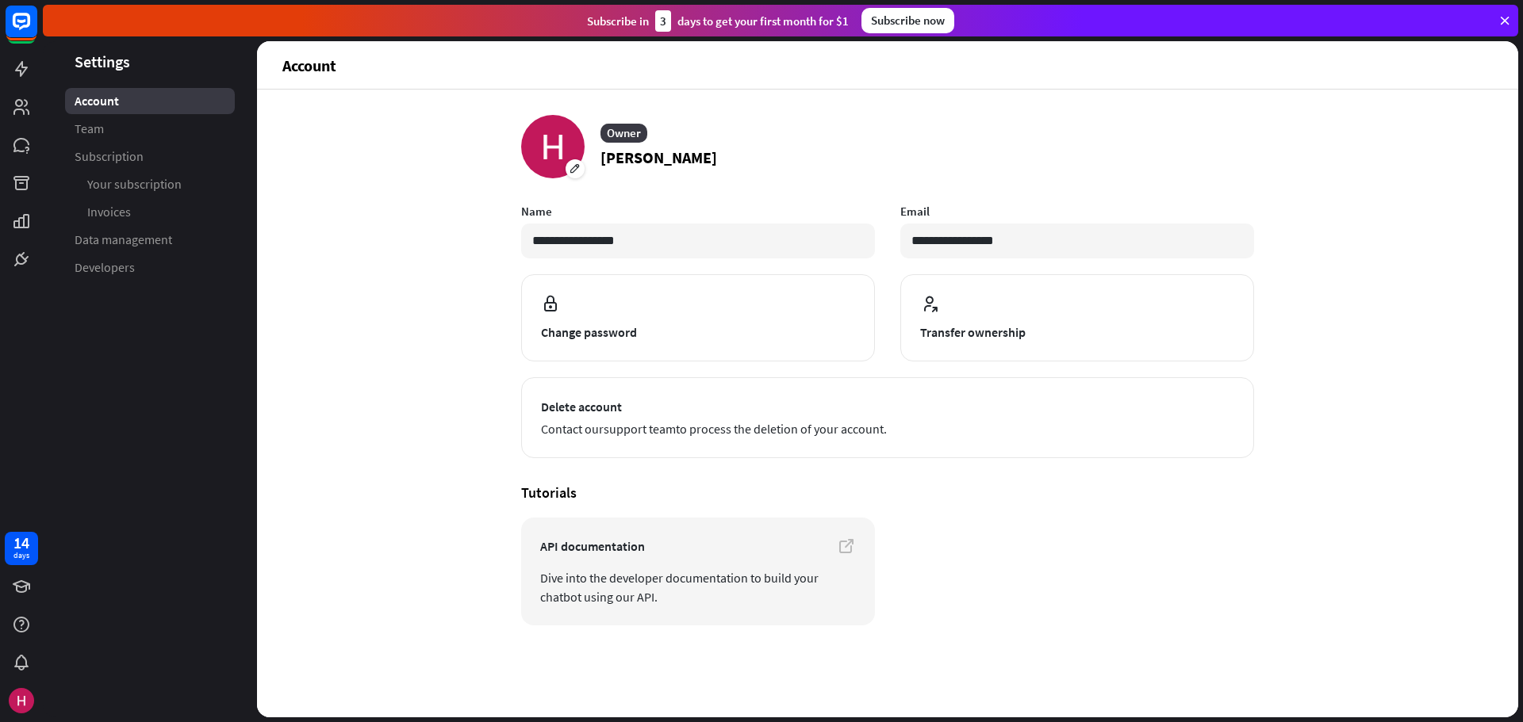
click at [87, 100] on span "Account" at bounding box center [97, 101] width 44 height 17
click at [16, 29] on rect at bounding box center [21, 21] width 35 height 35
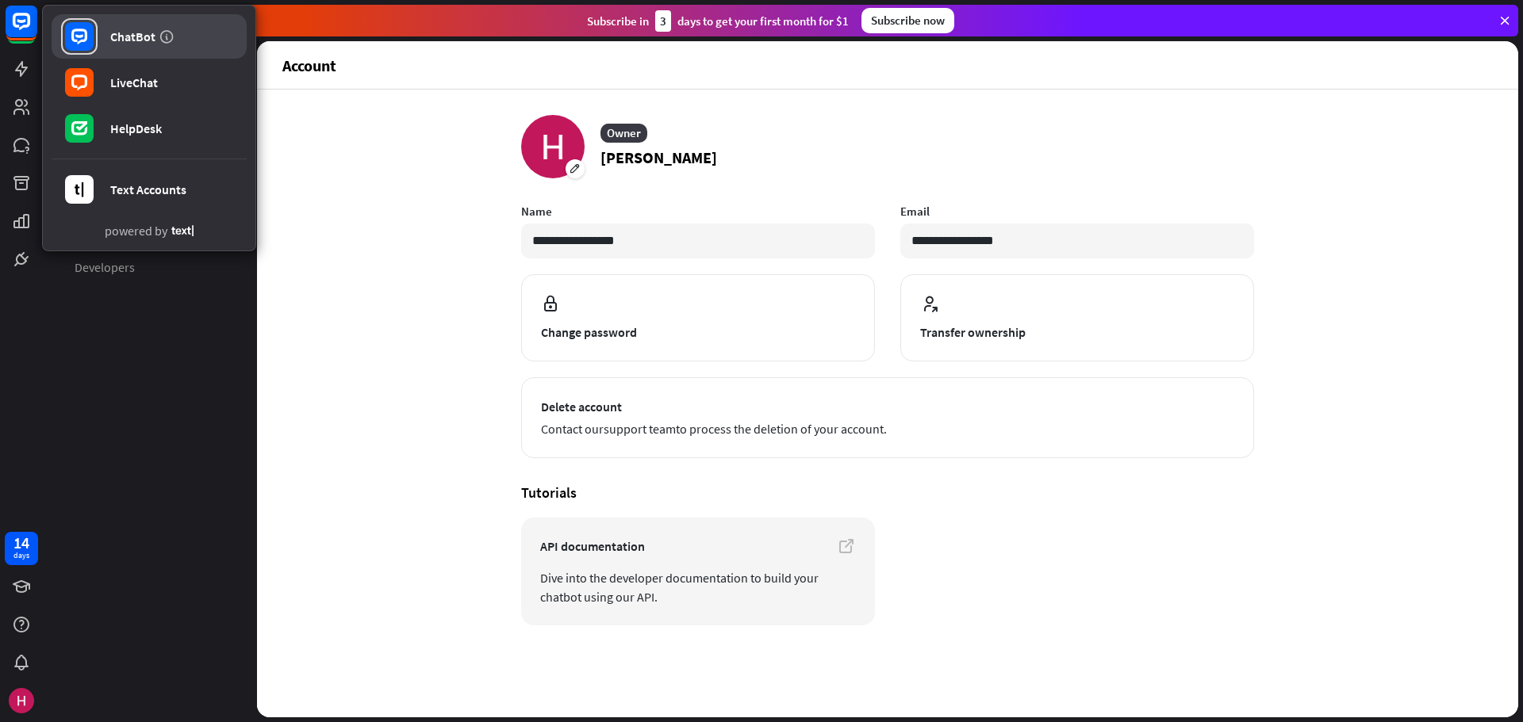
click at [75, 38] on rect at bounding box center [79, 36] width 29 height 29
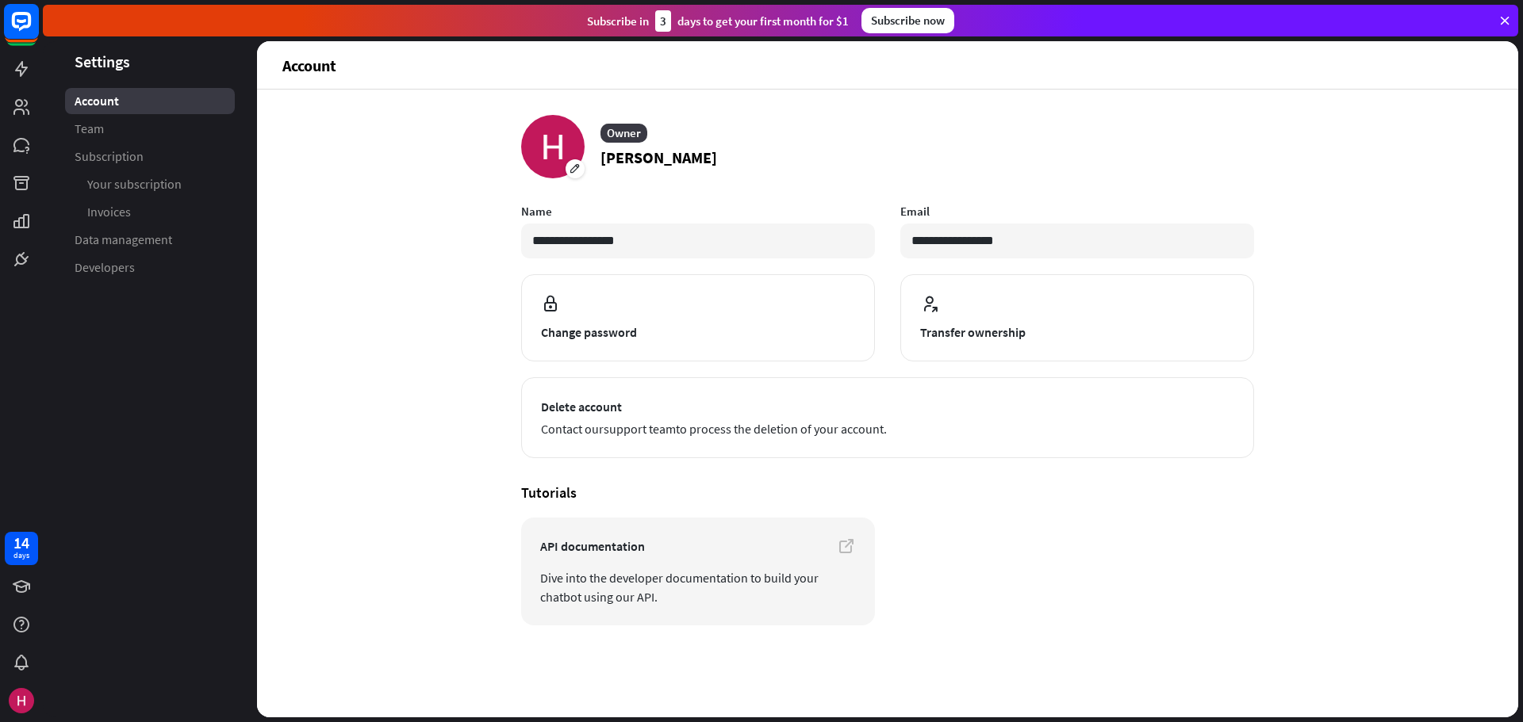
click at [33, 17] on rect at bounding box center [21, 21] width 35 height 35
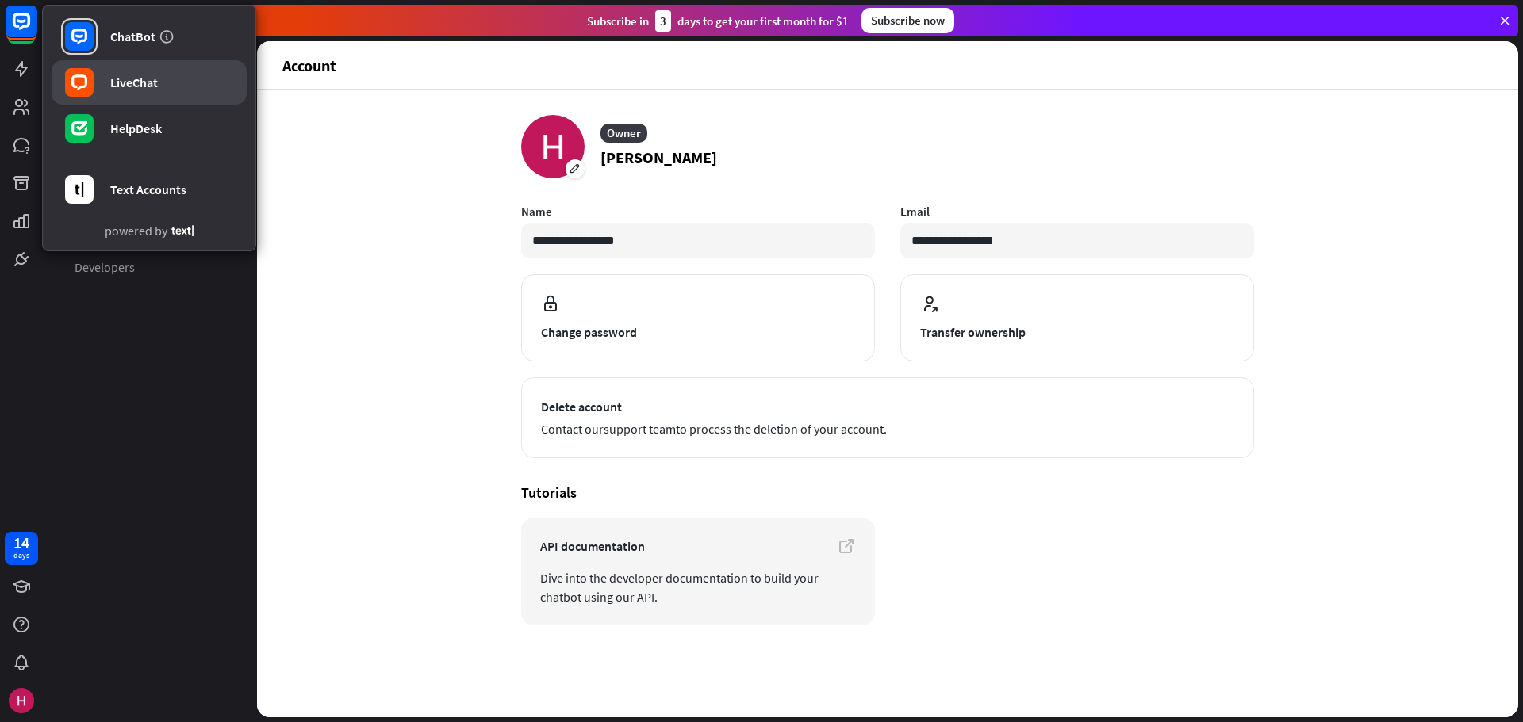
click at [183, 82] on link "LiveChat" at bounding box center [149, 82] width 195 height 44
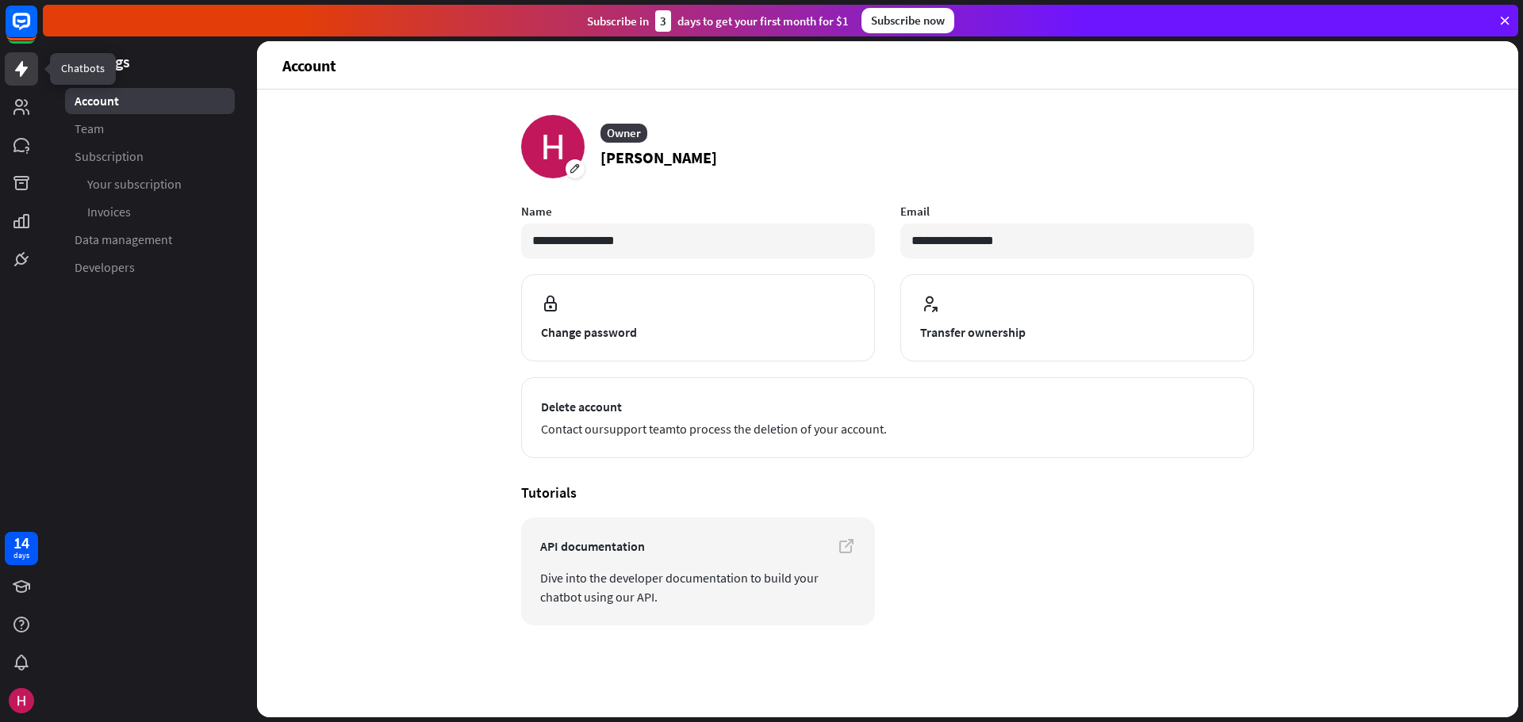
click at [30, 71] on icon at bounding box center [21, 68] width 19 height 19
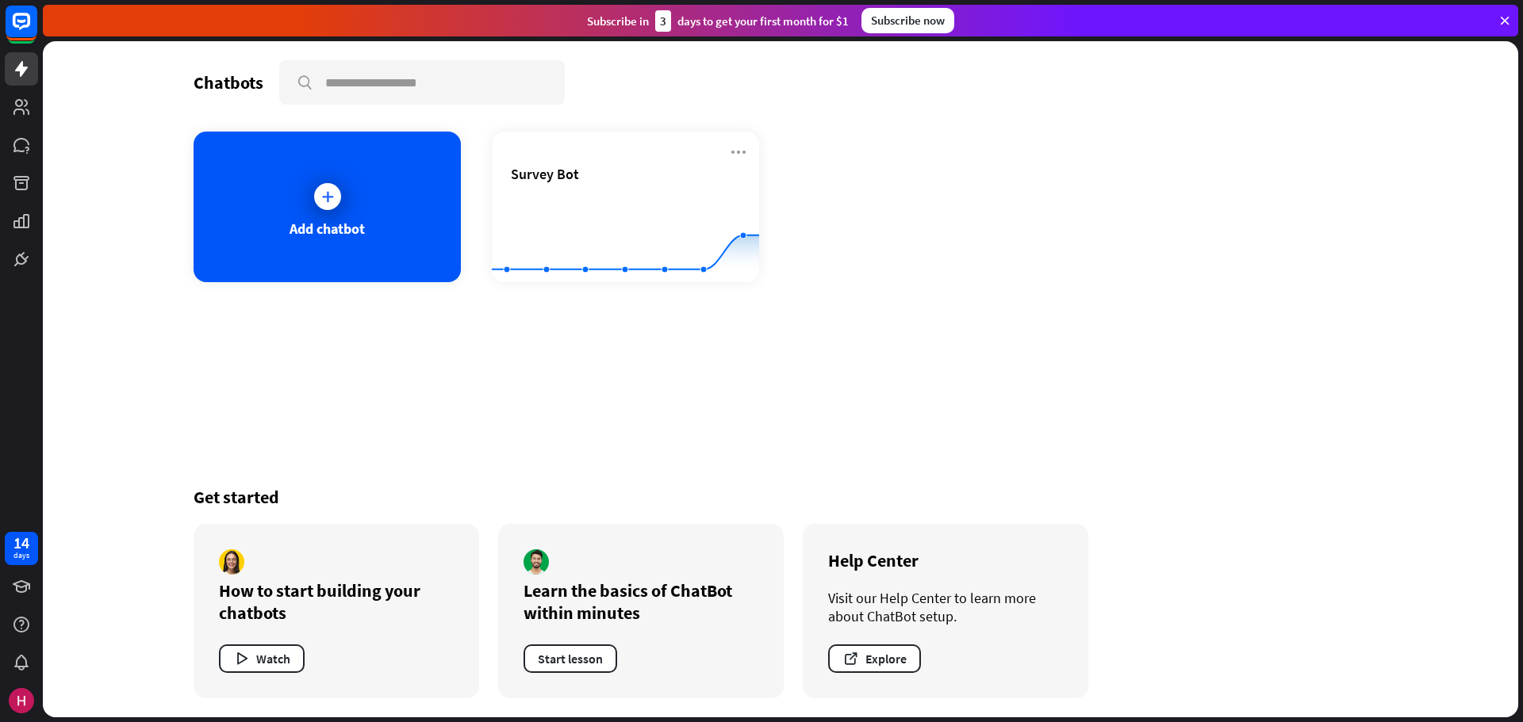
click at [1343, 487] on div "Get started" at bounding box center [780, 497] width 1174 height 22
